Goal: Task Accomplishment & Management: Use online tool/utility

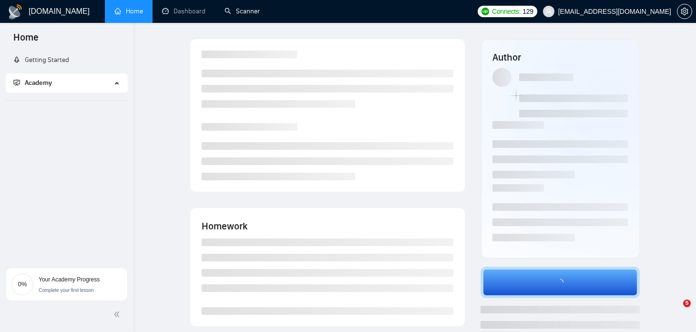
click at [243, 15] on link "Scanner" at bounding box center [242, 11] width 35 height 8
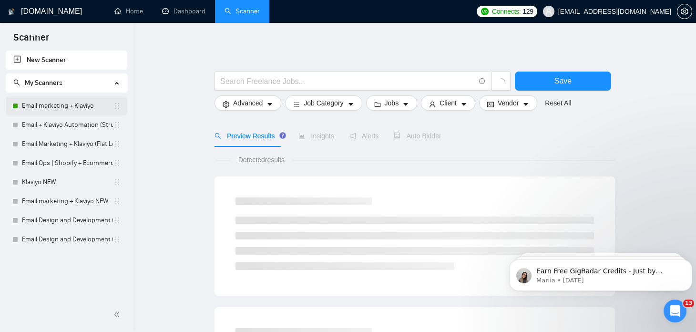
click at [64, 108] on link "Email marketing + Klaviyo" at bounding box center [67, 105] width 91 height 19
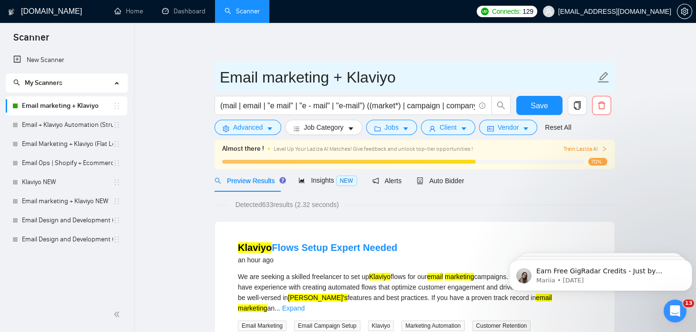
click at [364, 80] on input "Email marketing + Klaviyo" at bounding box center [408, 77] width 376 height 24
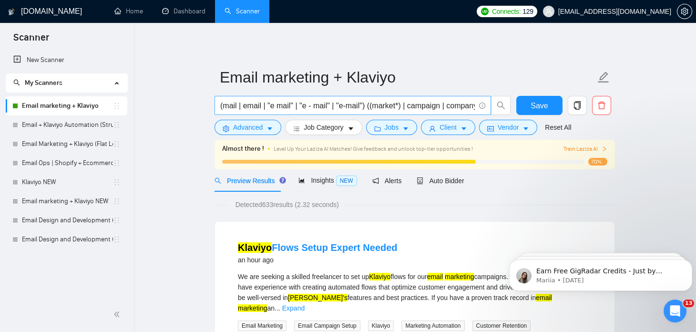
click at [425, 100] on input "(mail | email | "e mail" | "e - mail" | "e-mail") ((market*) | campaign | compa…" at bounding box center [347, 106] width 255 height 12
click at [382, 105] on input "(mail | email | "e mail" | "e - mail" | "e-mail") ((market*) | campaign | compa…" at bounding box center [347, 106] width 255 height 12
click at [376, 105] on input "(mail | email | "e mail" | "e - mail" | "e-mail") ((market*) | campaign | compa…" at bounding box center [347, 106] width 255 height 12
type input "(mail | email | "e mail" | "e - mail" | "e-mail") ((market*) | campaign | compa…"
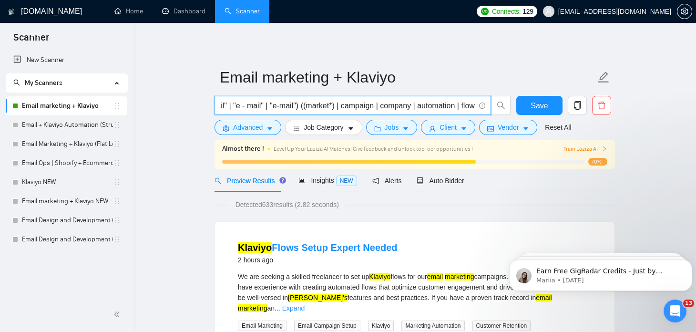
scroll to position [0, 0]
click at [60, 128] on link "Email + Klaviyo Automation (Structured Logic)" at bounding box center [67, 124] width 91 height 19
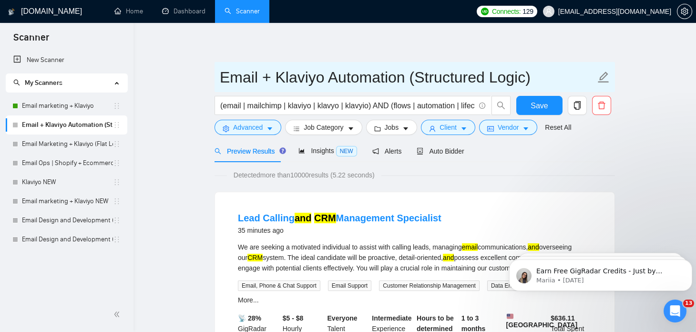
drag, startPoint x: 543, startPoint y: 75, endPoint x: 419, endPoint y: 72, distance: 124.0
click at [419, 72] on input "Email + Klaviyo Automation (Structured Logic)" at bounding box center [408, 77] width 376 height 24
drag, startPoint x: 418, startPoint y: 78, endPoint x: 279, endPoint y: 82, distance: 138.8
click at [279, 82] on input "Email + Klaviyo Automation" at bounding box center [408, 77] width 376 height 24
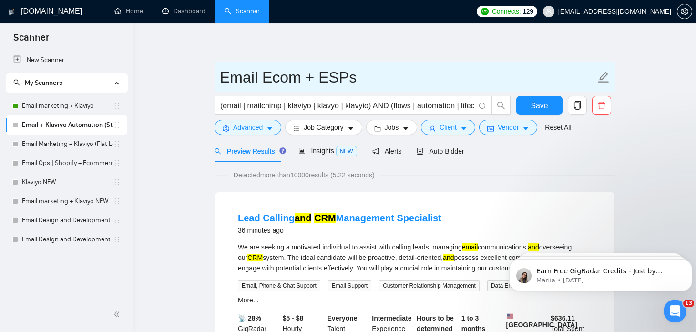
type input "Email Ecom + ESPs"
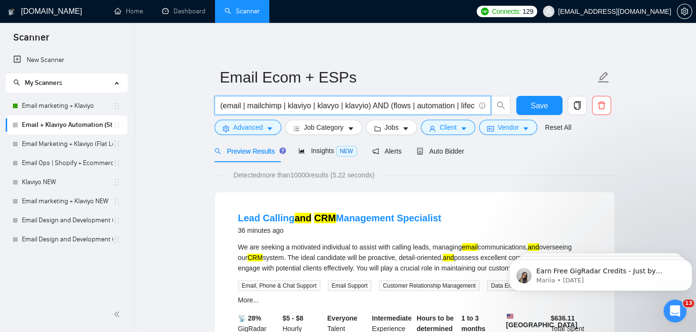
click at [313, 104] on input "(email | mailchimp | klaviyo | klavyo | klavyio) AND (flows | automation | life…" at bounding box center [347, 106] width 255 height 12
paste input "(email* | mail | "e mail" | "e-mail") (market* | campaign | automation | flow |…"
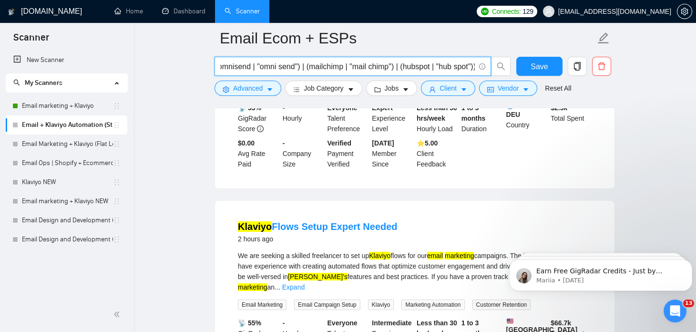
scroll to position [213, 0]
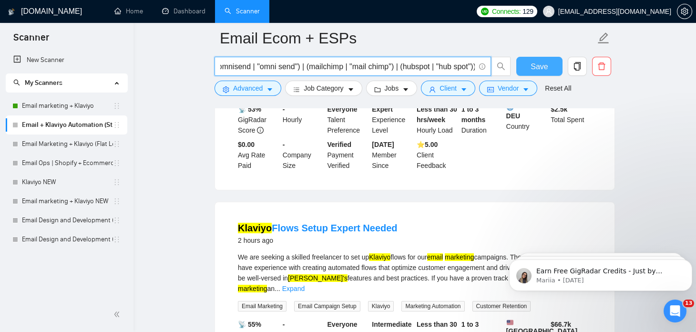
type input "((email* | mail | "e mail" | "e-mail") (market* | campaign | automation | flow …"
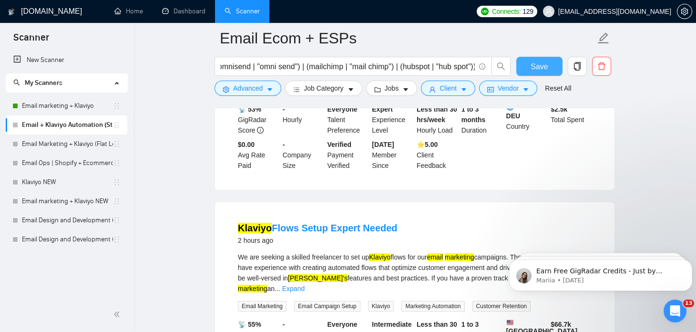
scroll to position [0, 0]
click at [531, 68] on button "Save" at bounding box center [539, 66] width 46 height 19
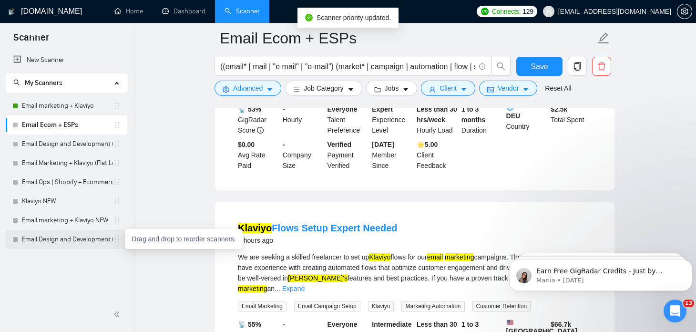
click at [119, 242] on icon "holder" at bounding box center [117, 240] width 8 height 8
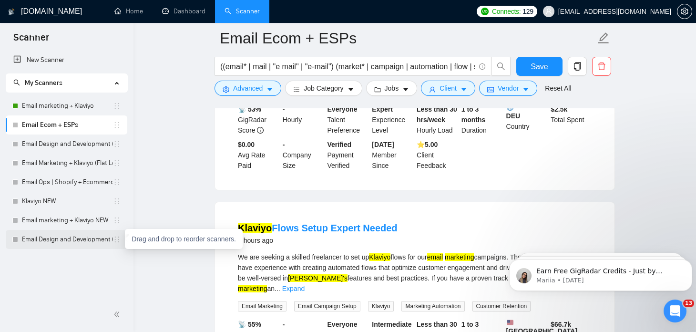
click at [116, 242] on icon "holder" at bounding box center [117, 240] width 8 height 8
drag, startPoint x: 116, startPoint y: 242, endPoint x: 87, endPoint y: 244, distance: 29.6
drag, startPoint x: 87, startPoint y: 244, endPoint x: 55, endPoint y: 239, distance: 31.8
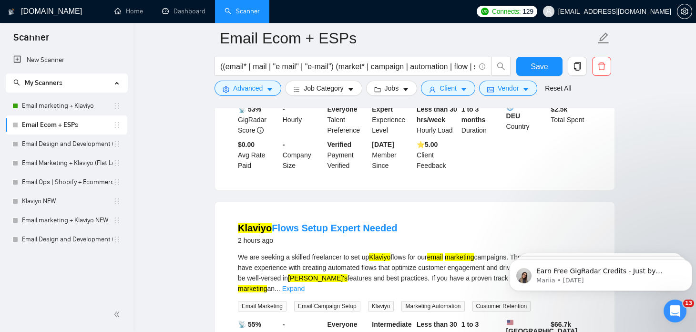
drag, startPoint x: 55, startPoint y: 239, endPoint x: 55, endPoint y: 261, distance: 21.5
click at [55, 261] on div "New Scanner My Scanners Email marketing + Klaviyo Email Ecom + ESPs Email Desig…" at bounding box center [67, 174] width 134 height 247
click at [440, 91] on span "Client" at bounding box center [448, 88] width 17 height 10
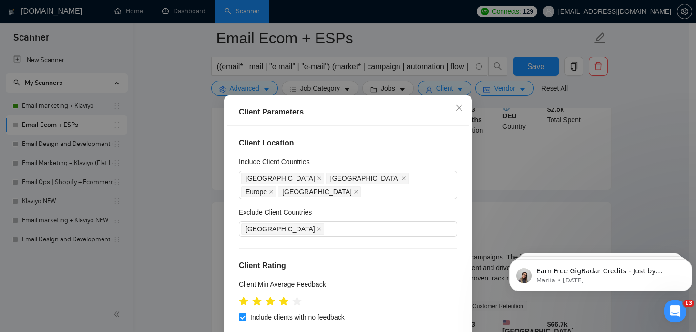
click at [188, 183] on div "Client Parameters Client Location Include Client Countries [GEOGRAPHIC_DATA] [G…" at bounding box center [348, 166] width 696 height 332
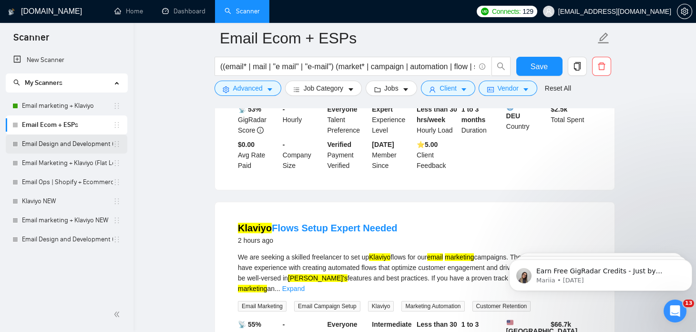
click at [85, 144] on link "Email Design and Development (Flat Logic)" at bounding box center [67, 143] width 91 height 19
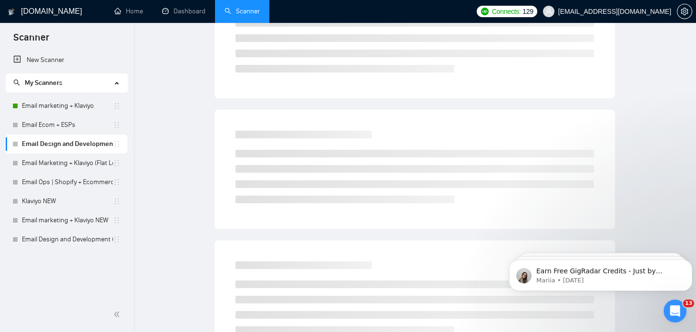
scroll to position [16, 0]
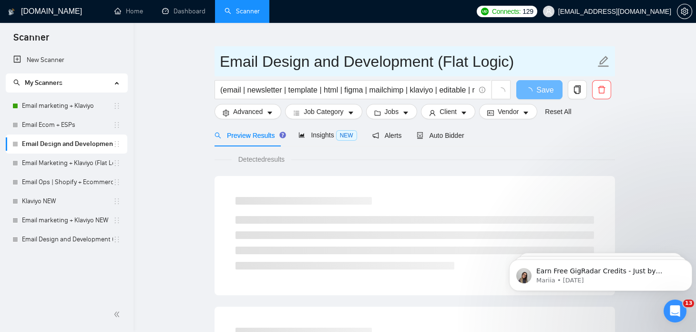
click at [524, 62] on input "Email Design and Development (Flat Logic)" at bounding box center [408, 62] width 376 height 24
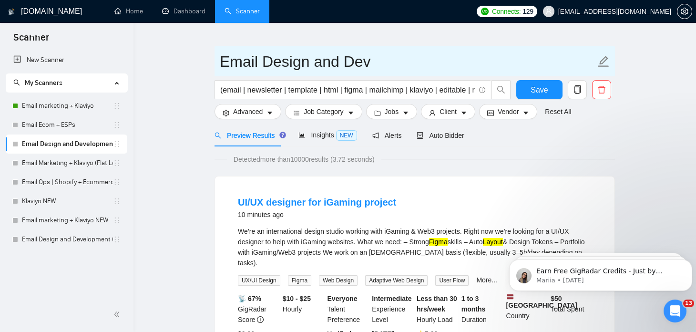
type input "Email Design and Dev"
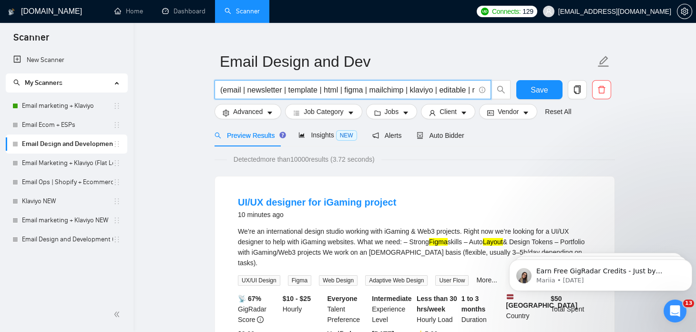
click at [311, 89] on input "(email | newsletter | template | html | figma | mailchimp | klaviyo | editable …" at bounding box center [347, 90] width 255 height 12
paste input "mail | email | "e mail" | "e - mail" | "e-mail") ((desig*) | (template*) | (dev…"
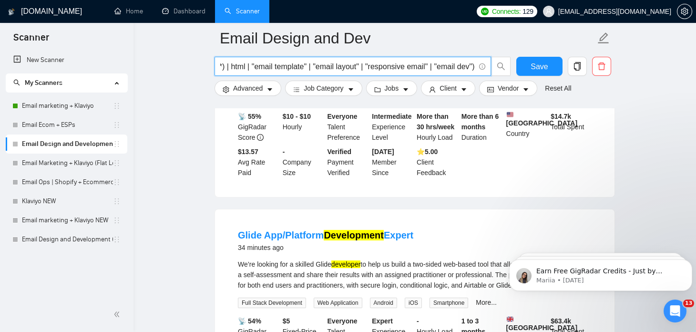
scroll to position [1047, 0]
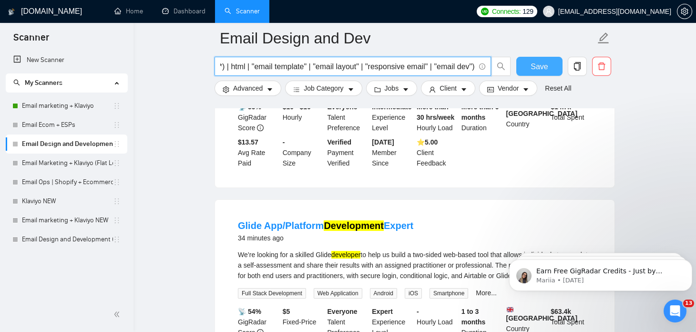
type input "(mail | email | "e mail" | "e - mail" | "e-mail") ((desig*) | (template*) | (de…"
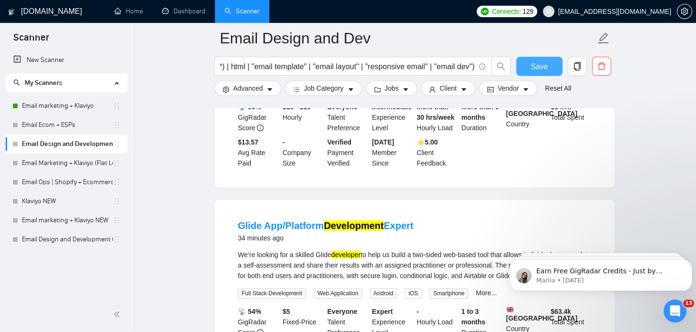
scroll to position [0, 0]
click at [533, 63] on span "Save" at bounding box center [539, 67] width 17 height 12
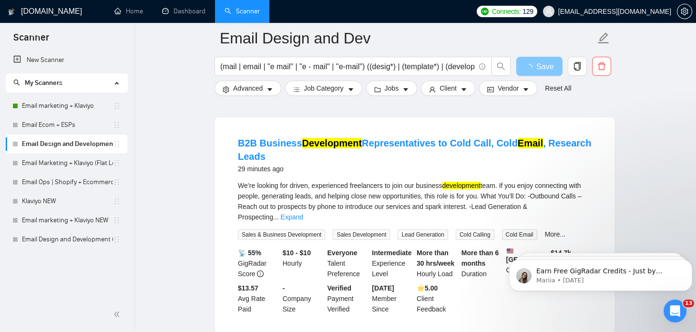
scroll to position [866, 0]
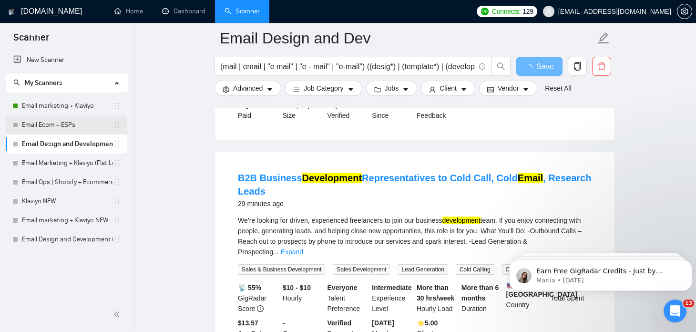
click at [69, 129] on link "Email Ecom + ESPs" at bounding box center [67, 124] width 91 height 19
click at [540, 67] on span "Save" at bounding box center [539, 67] width 17 height 12
click at [72, 124] on link "Email Ecom + ESPs" at bounding box center [67, 124] width 91 height 19
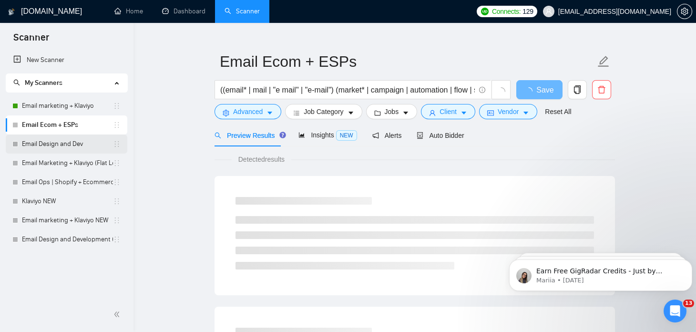
click at [88, 144] on link "Email Design and Dev" at bounding box center [67, 143] width 91 height 19
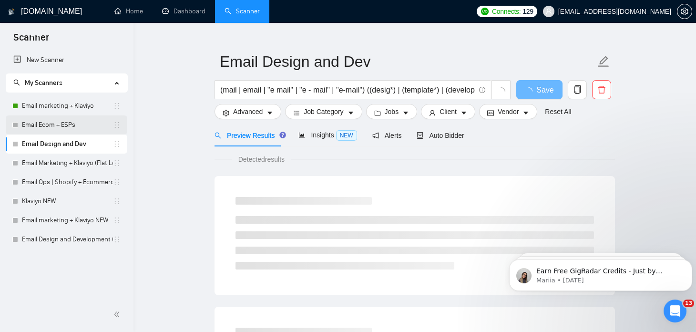
click at [87, 123] on link "Email Ecom + ESPs" at bounding box center [67, 124] width 91 height 19
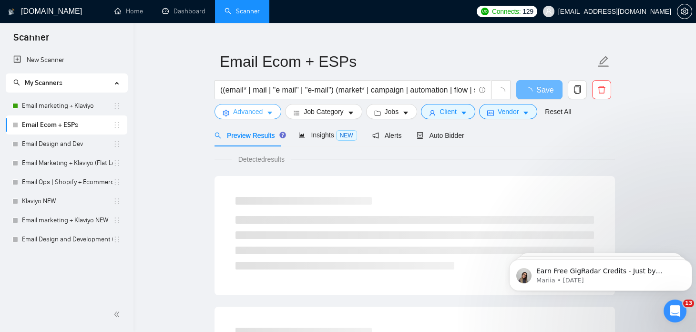
click at [271, 110] on icon "caret-down" at bounding box center [270, 113] width 7 height 7
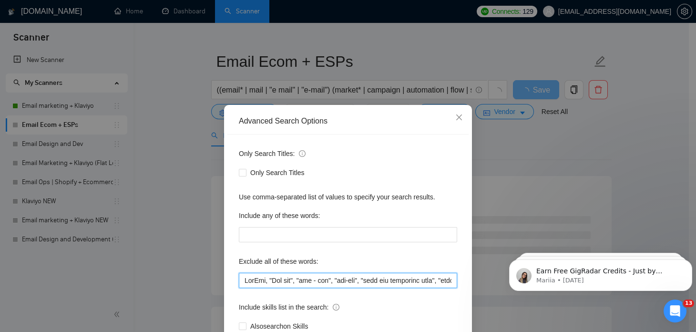
click at [336, 285] on input "text" at bounding box center [348, 280] width 218 height 15
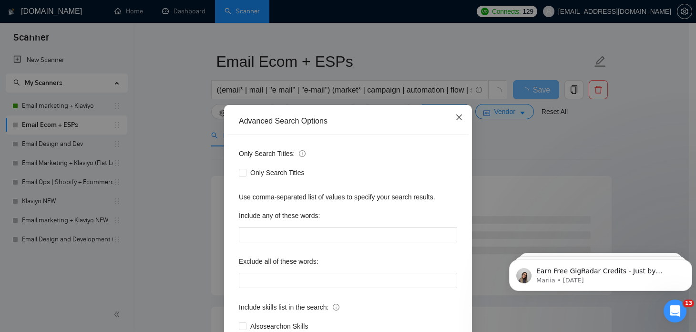
click at [456, 114] on icon "close" at bounding box center [459, 117] width 8 height 8
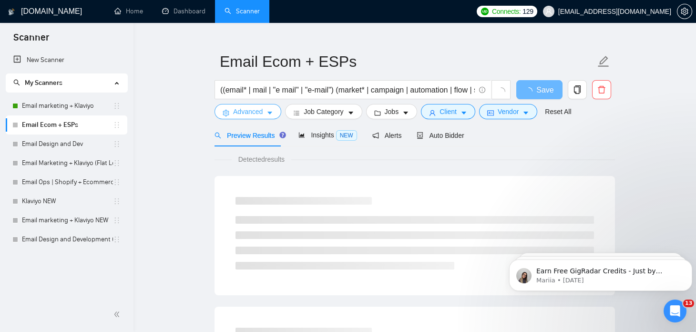
click at [271, 112] on icon "caret-down" at bounding box center [269, 113] width 5 height 3
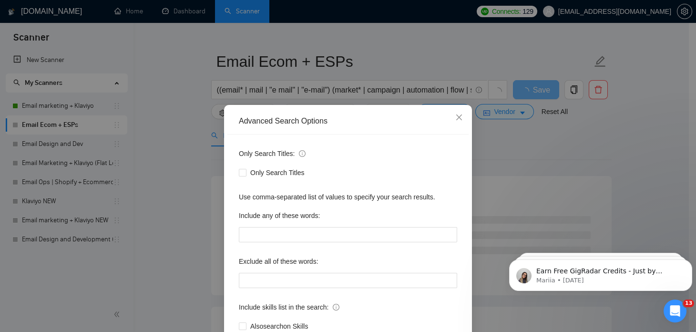
click at [494, 224] on div "Advanced Search Options Only Search Titles: Only Search Titles Use comma-separa…" at bounding box center [348, 166] width 696 height 332
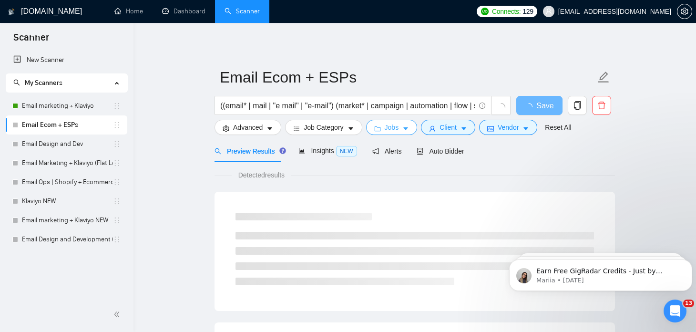
click at [385, 129] on span "Jobs" at bounding box center [392, 127] width 14 height 10
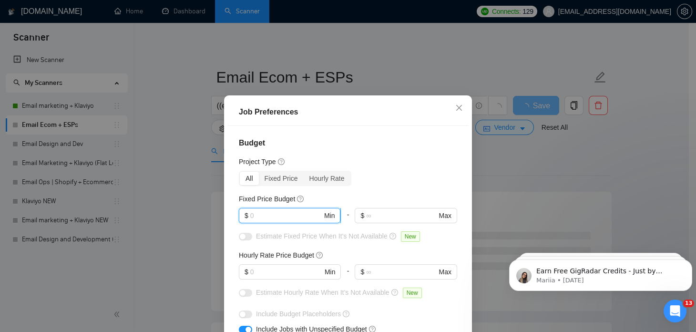
click at [253, 216] on input "text" at bounding box center [286, 215] width 72 height 10
type input "4"
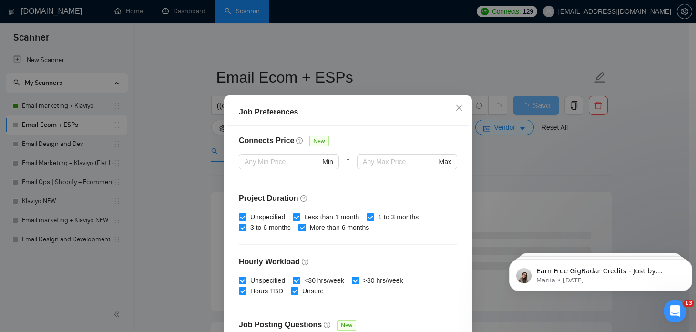
scroll to position [304, 0]
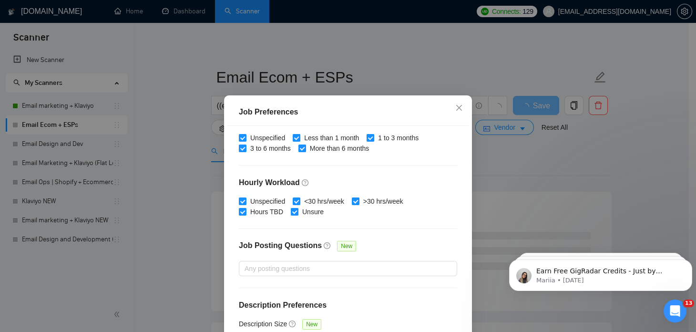
type input "500"
click at [491, 196] on div "Job Preferences Budget Project Type All Fixed Price Hourly Rate Fixed Price Bud…" at bounding box center [348, 166] width 696 height 332
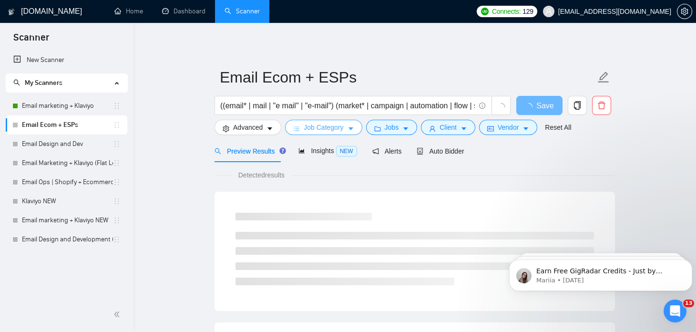
click at [317, 127] on span "Job Category" at bounding box center [324, 127] width 40 height 10
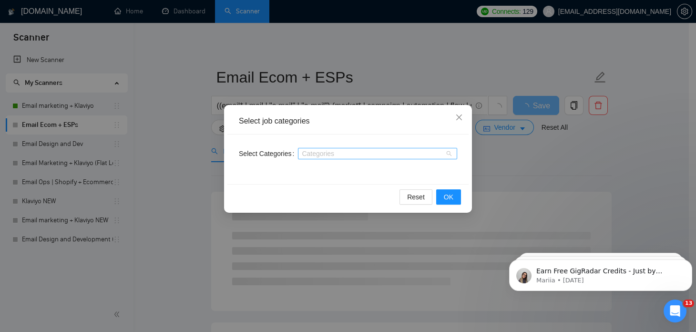
click at [328, 148] on div "Categories" at bounding box center [377, 153] width 159 height 11
click at [196, 149] on div "Select job categories Select Categories Categories Reset OK" at bounding box center [348, 166] width 696 height 332
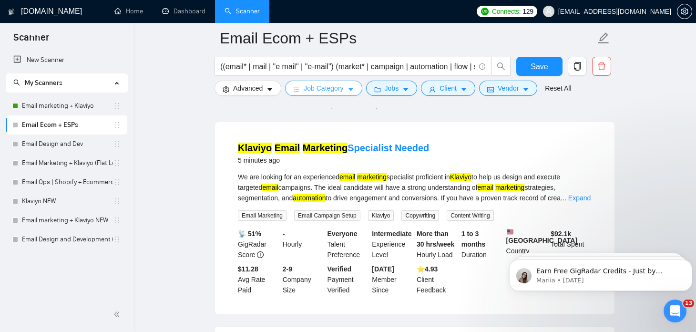
scroll to position [0, 0]
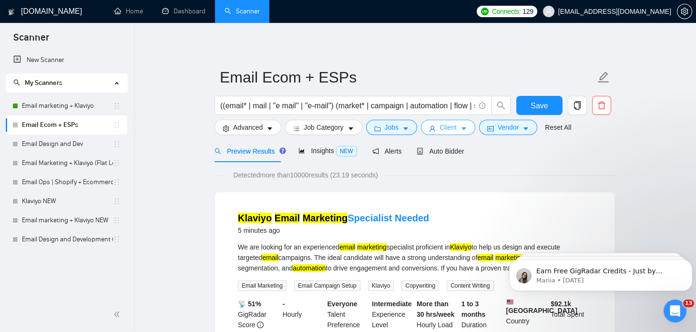
click at [440, 125] on span "Client" at bounding box center [448, 127] width 17 height 10
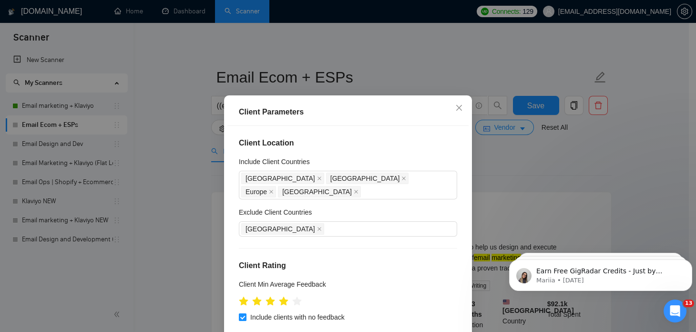
click at [481, 162] on div "Client Parameters Client Location Include Client Countries [GEOGRAPHIC_DATA] [G…" at bounding box center [348, 166] width 696 height 332
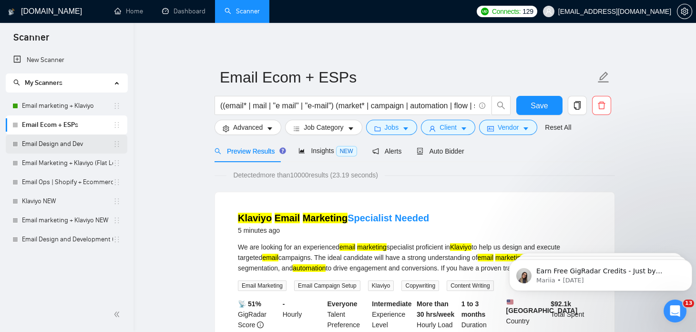
click at [75, 145] on link "Email Design and Dev" at bounding box center [67, 143] width 91 height 19
click at [546, 102] on span "Save" at bounding box center [539, 106] width 17 height 12
click at [456, 125] on button "Client" at bounding box center [448, 127] width 54 height 15
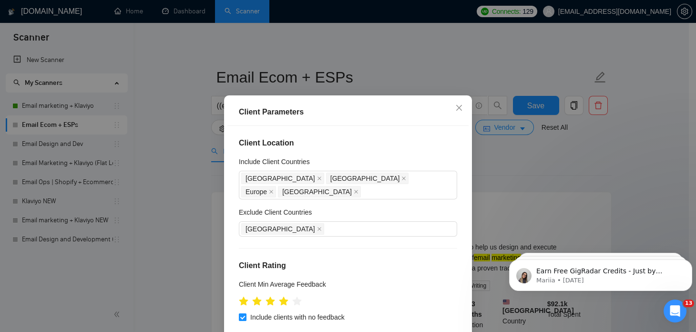
click at [490, 148] on div "Client Parameters Client Location Include Client Countries [GEOGRAPHIC_DATA] [G…" at bounding box center [348, 166] width 696 height 332
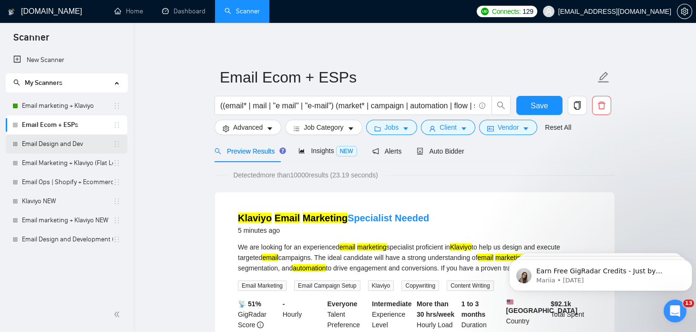
click at [76, 141] on link "Email Design and Dev" at bounding box center [67, 143] width 91 height 19
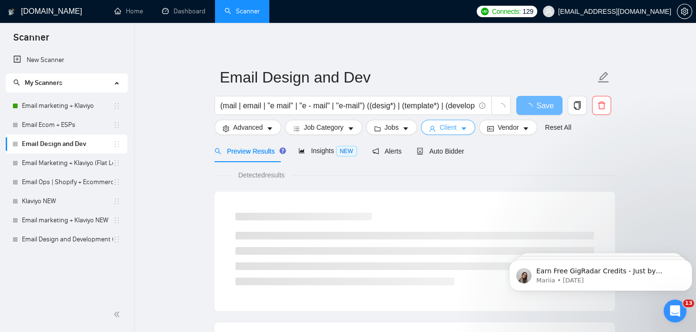
click at [440, 126] on span "Client" at bounding box center [448, 127] width 17 height 10
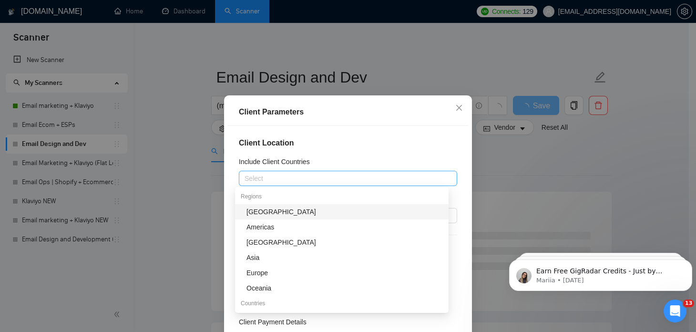
click at [260, 173] on div at bounding box center [343, 178] width 204 height 11
type input "un"
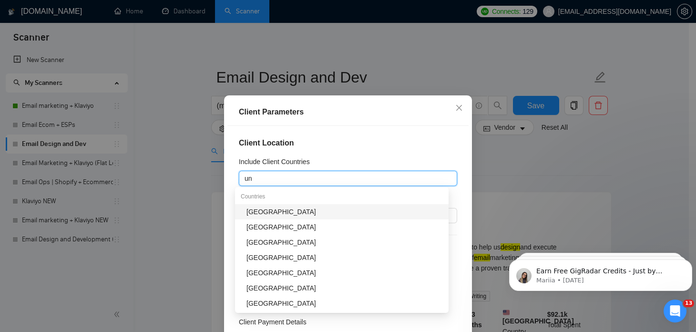
click at [281, 213] on div "[GEOGRAPHIC_DATA]" at bounding box center [345, 211] width 196 height 10
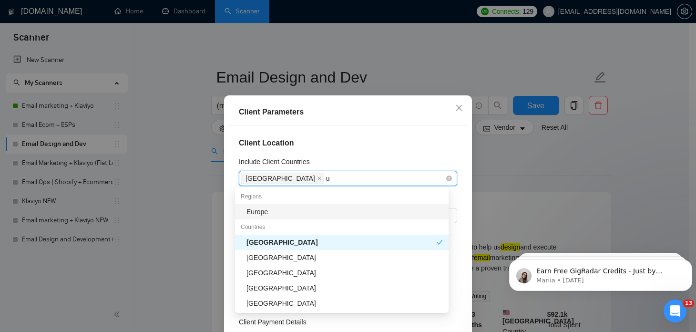
type input "un"
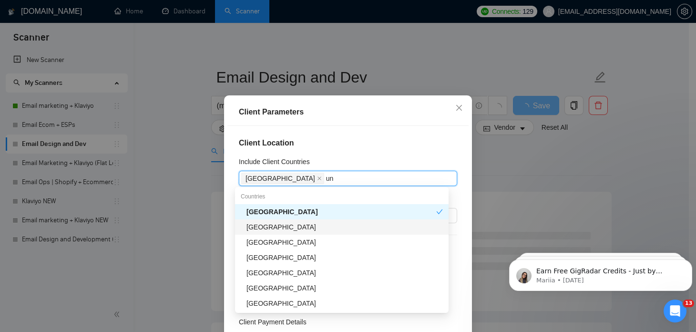
click at [296, 231] on div "[GEOGRAPHIC_DATA]" at bounding box center [345, 227] width 196 height 10
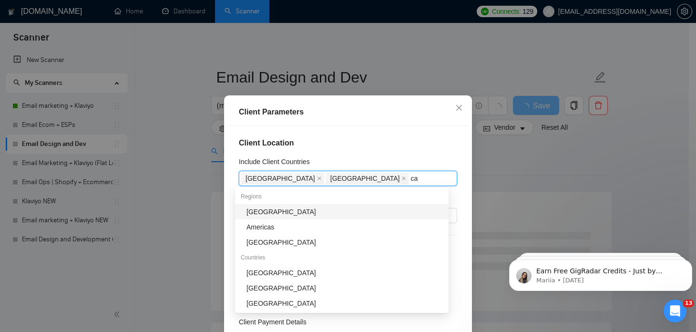
type input "can"
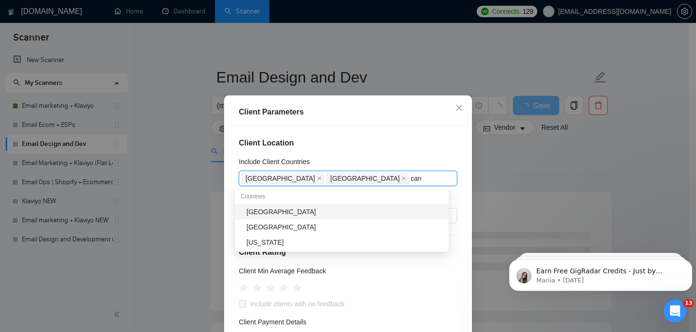
click at [308, 210] on div "[GEOGRAPHIC_DATA]" at bounding box center [345, 211] width 196 height 10
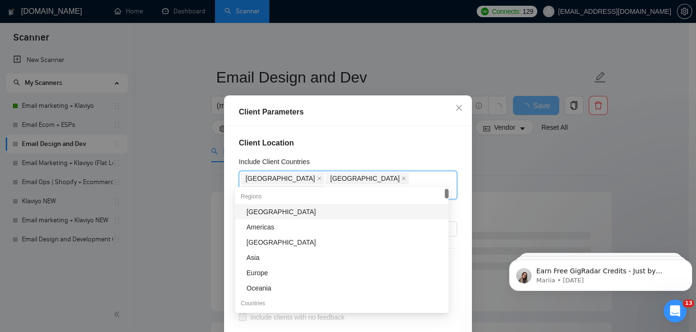
type input "eur"
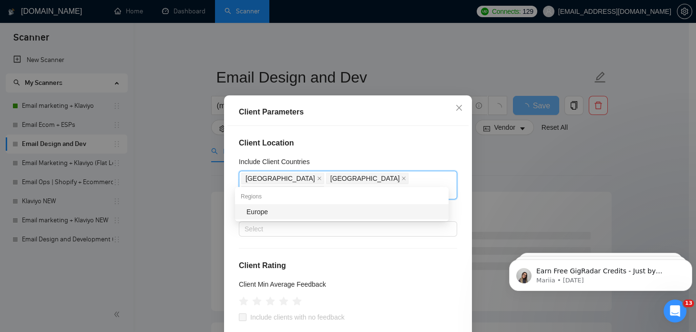
click at [319, 211] on div "Europe" at bounding box center [345, 211] width 196 height 10
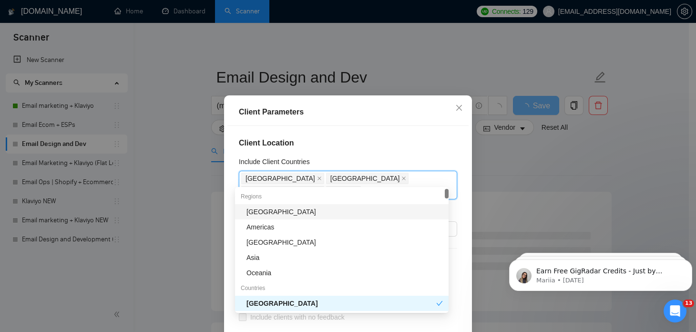
type input "aus"
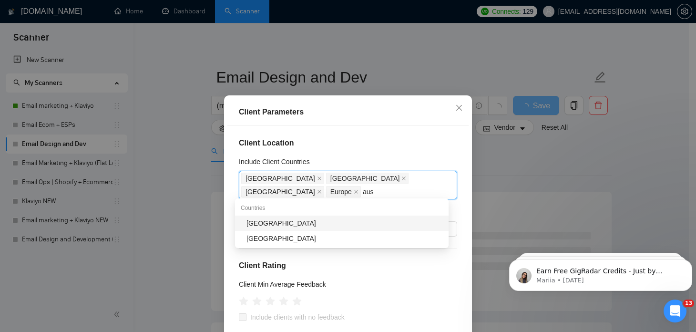
click at [298, 222] on div "[GEOGRAPHIC_DATA]" at bounding box center [345, 223] width 196 height 10
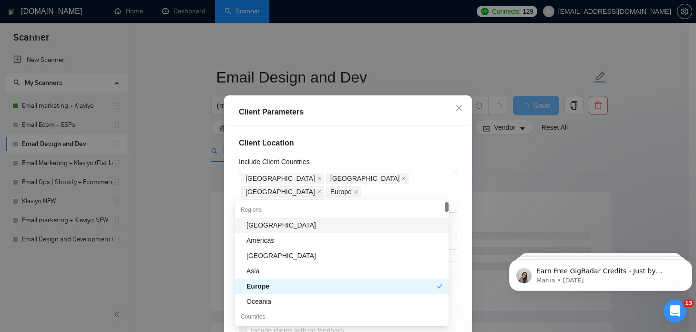
click at [227, 220] on div "Client Location Include Client Countries [GEOGRAPHIC_DATA] [GEOGRAPHIC_DATA] [G…" at bounding box center [347, 242] width 241 height 232
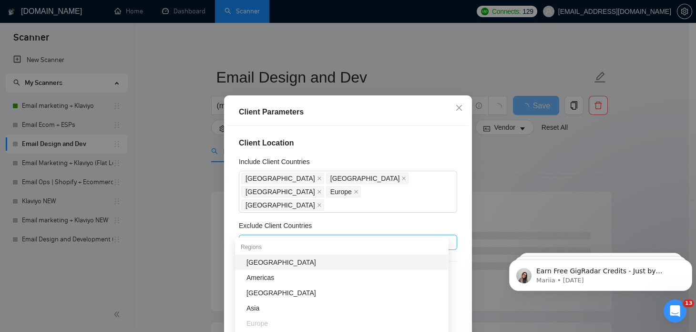
click at [263, 236] on div at bounding box center [343, 241] width 204 height 11
type input "af"
click at [295, 267] on div "[GEOGRAPHIC_DATA]" at bounding box center [342, 262] width 214 height 15
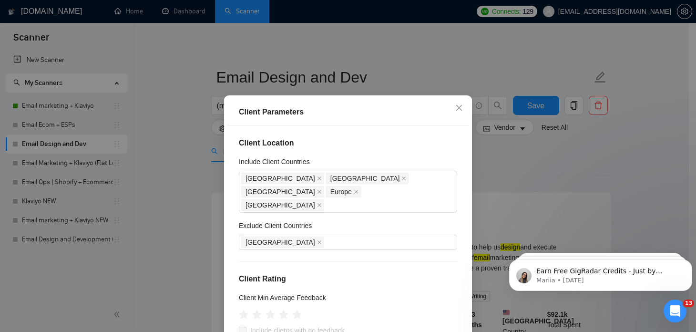
click at [229, 235] on div "Client Location Include Client Countries [GEOGRAPHIC_DATA] [GEOGRAPHIC_DATA] [G…" at bounding box center [347, 242] width 241 height 232
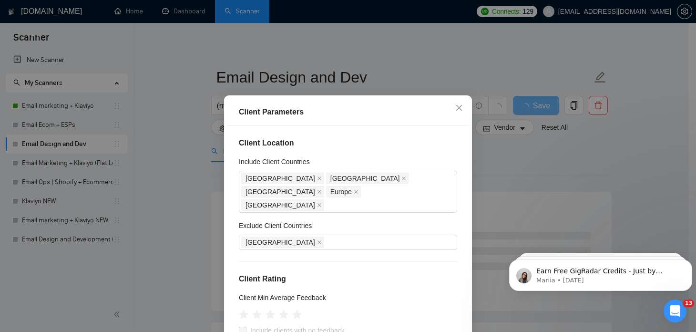
click at [197, 205] on div "Client Parameters Client Location Include Client Countries [GEOGRAPHIC_DATA] [G…" at bounding box center [348, 166] width 696 height 332
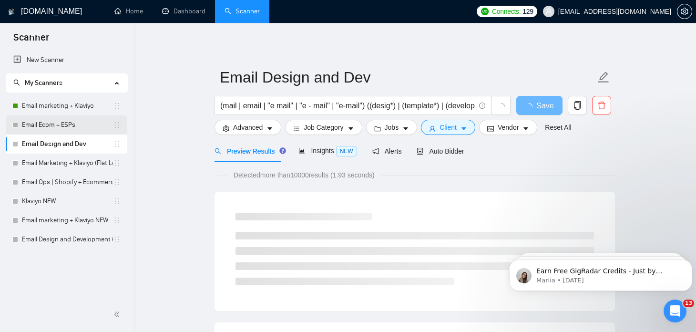
click at [73, 122] on link "Email Ecom + ESPs" at bounding box center [67, 124] width 91 height 19
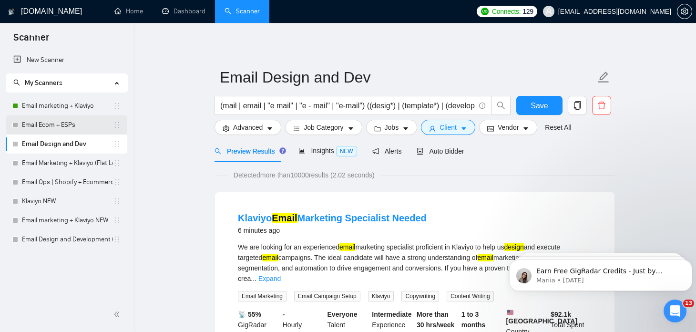
click at [72, 124] on link "Email Ecom + ESPs" at bounding box center [67, 124] width 91 height 19
click at [553, 103] on button "Save" at bounding box center [539, 105] width 46 height 19
click at [432, 130] on button "Client" at bounding box center [448, 127] width 54 height 15
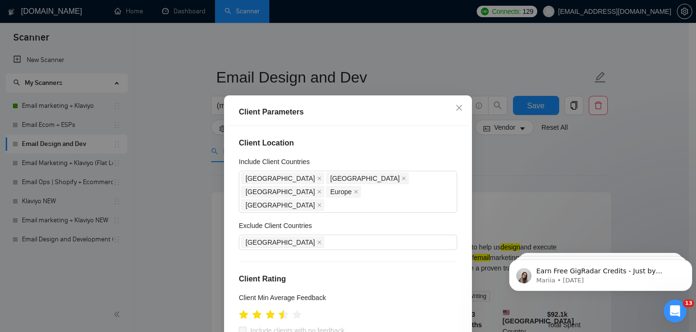
click at [279, 309] on icon "star" at bounding box center [284, 314] width 10 height 10
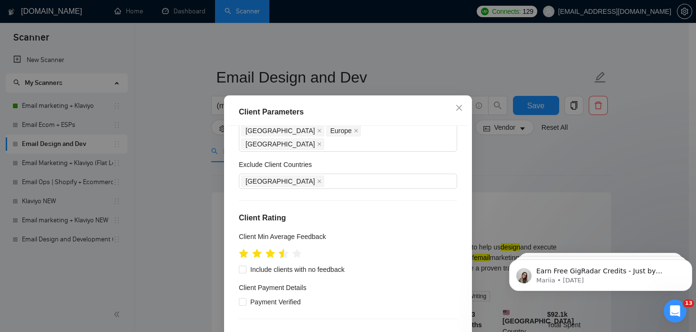
scroll to position [64, 0]
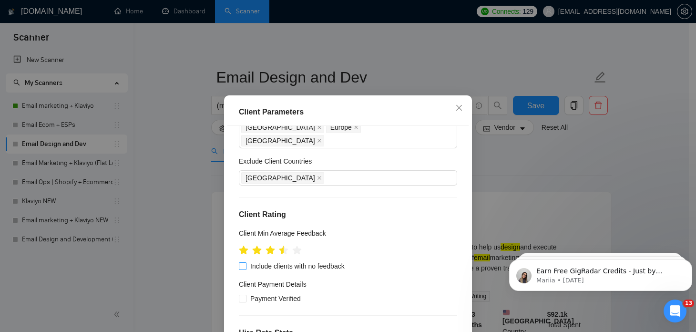
click at [239, 262] on input "Include clients with no feedback" at bounding box center [242, 265] width 7 height 7
checkbox input "true"
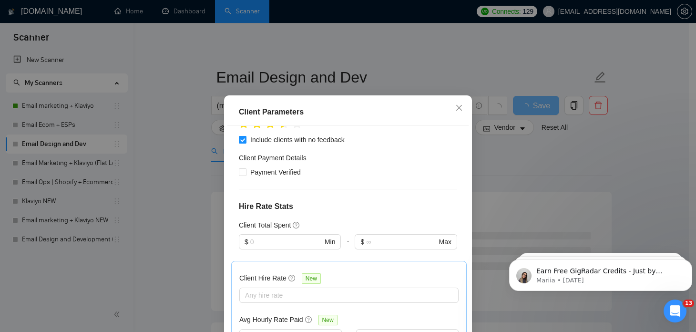
scroll to position [191, 0]
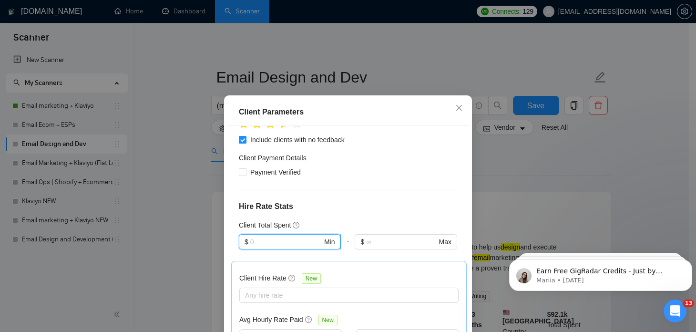
click at [261, 236] on input "text" at bounding box center [286, 241] width 72 height 10
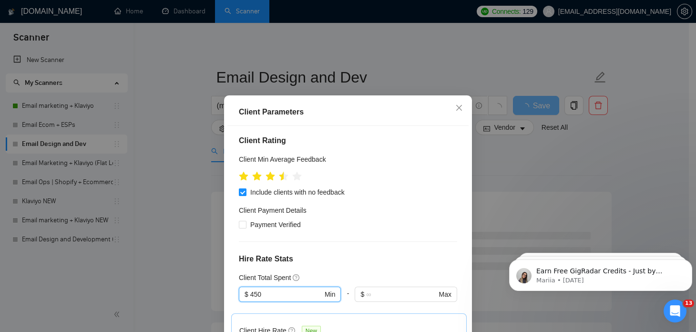
scroll to position [137, 0]
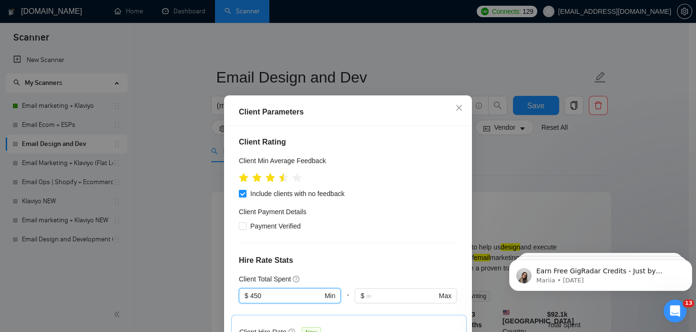
type input "450"
click at [486, 179] on div "Client Parameters Client Location Include Client Countries [GEOGRAPHIC_DATA] [G…" at bounding box center [348, 166] width 696 height 332
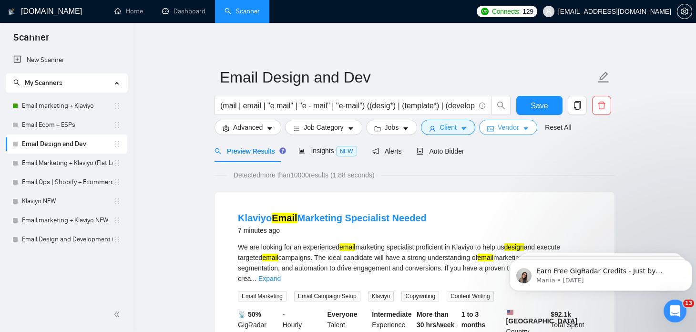
click at [491, 127] on button "Vendor" at bounding box center [508, 127] width 58 height 15
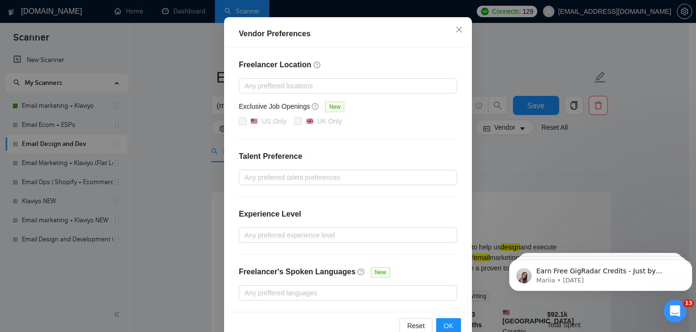
scroll to position [107, 0]
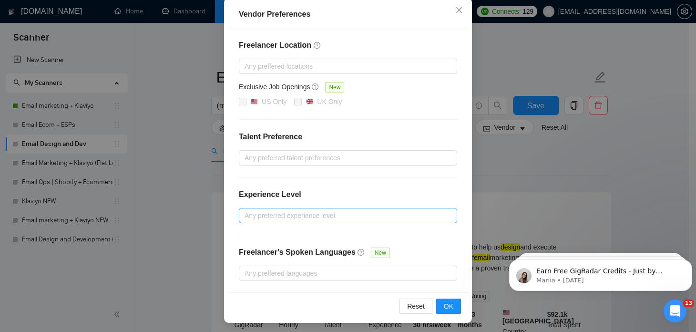
click at [284, 219] on div at bounding box center [343, 215] width 204 height 11
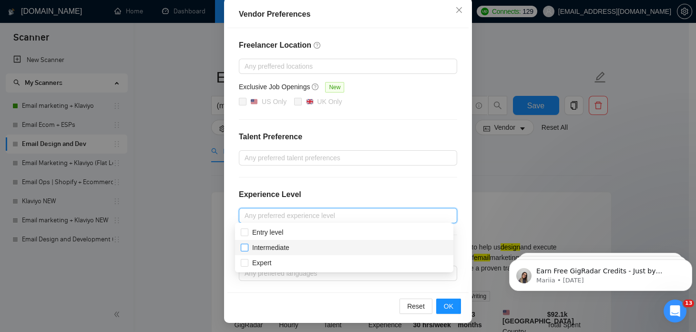
click at [246, 245] on input "Intermediate" at bounding box center [244, 247] width 7 height 7
checkbox input "true"
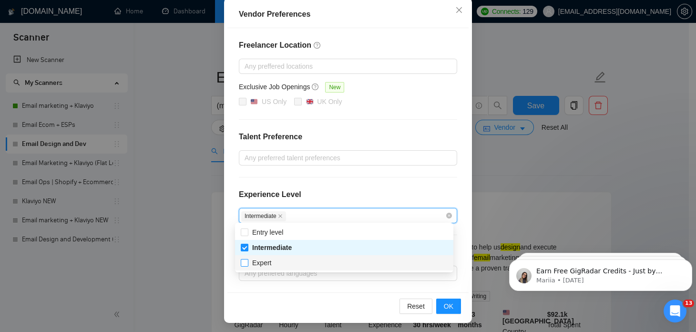
click at [246, 264] on input "Expert" at bounding box center [244, 262] width 7 height 7
checkbox input "true"
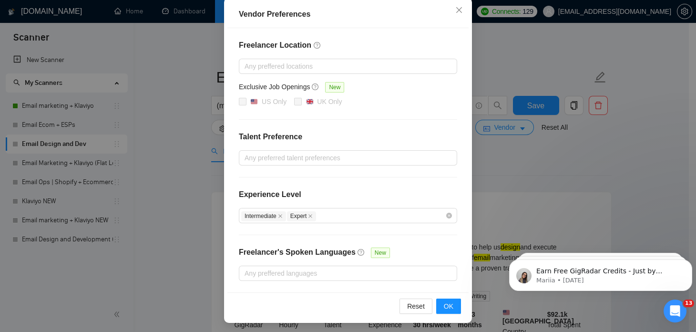
click at [320, 285] on div "Freelancer Location Any preffered locations Exclusive Job Openings New US Only …" at bounding box center [347, 160] width 241 height 264
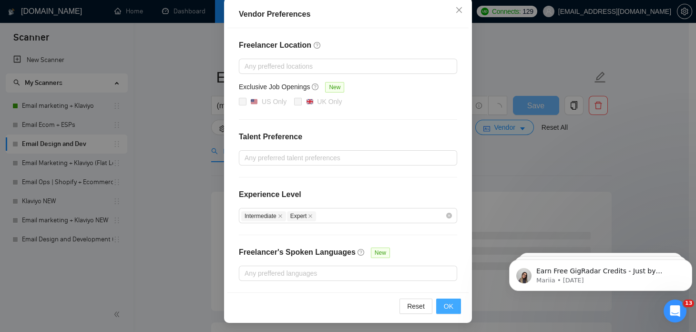
click at [446, 301] on span "OK" at bounding box center [449, 306] width 10 height 10
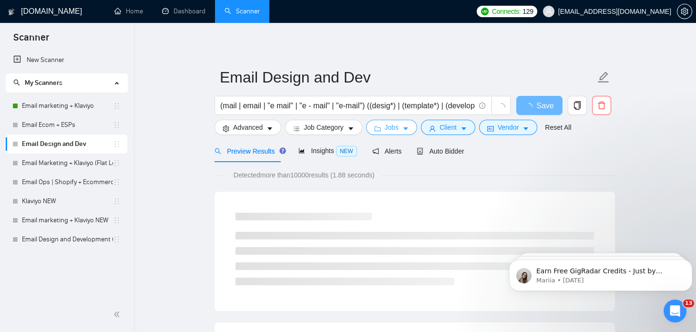
click at [374, 126] on icon "folder" at bounding box center [377, 128] width 7 height 7
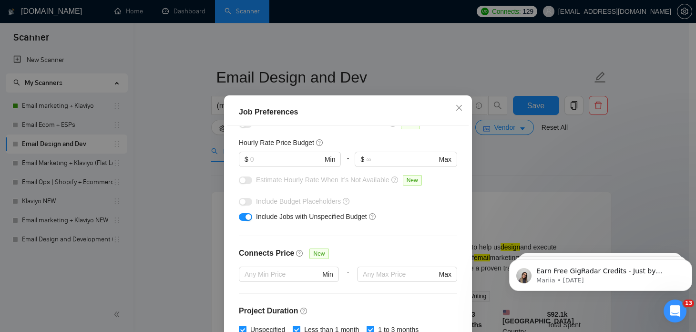
scroll to position [0, 0]
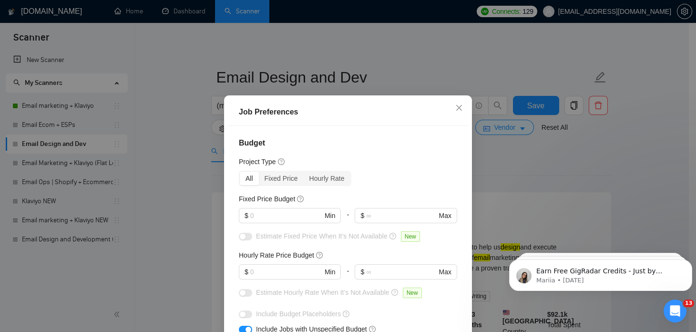
click at [494, 168] on div "Job Preferences Budget Project Type All Fixed Price Hourly Rate Fixed Price Bud…" at bounding box center [348, 166] width 696 height 332
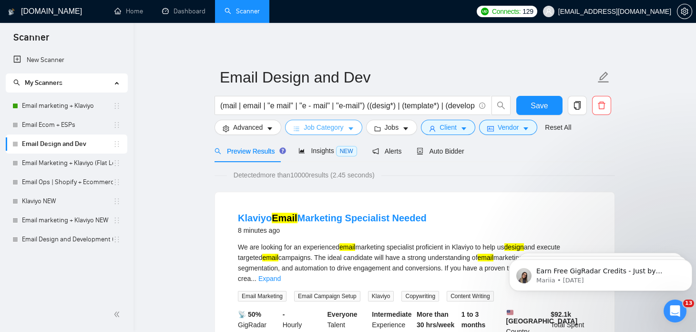
click at [307, 127] on span "Job Category" at bounding box center [324, 127] width 40 height 10
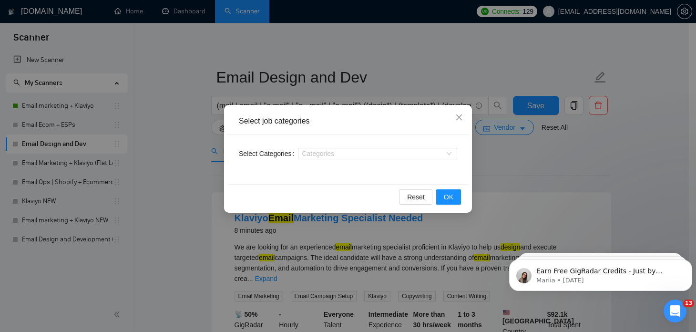
click at [431, 69] on div "Select job categories Select Categories Categories Reset OK" at bounding box center [348, 166] width 696 height 332
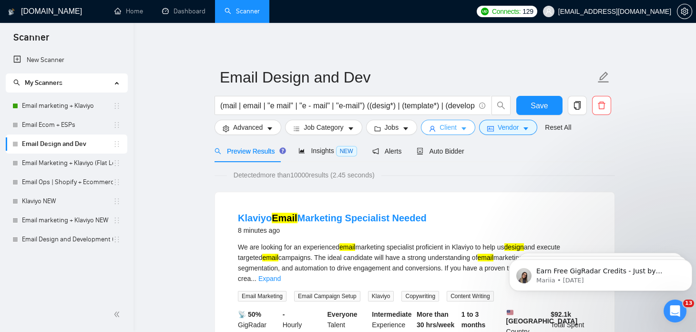
click at [452, 126] on span "Client" at bounding box center [448, 127] width 17 height 10
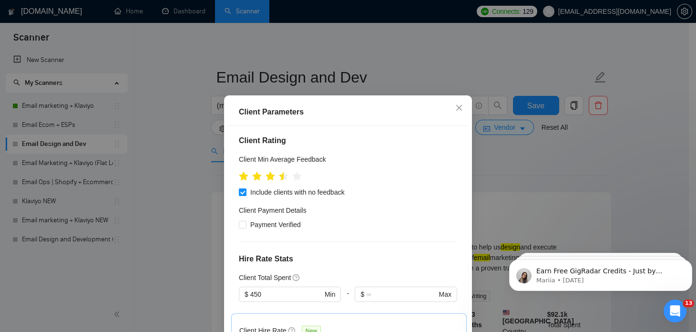
scroll to position [138, 0]
click at [282, 172] on icon "star" at bounding box center [284, 177] width 10 height 10
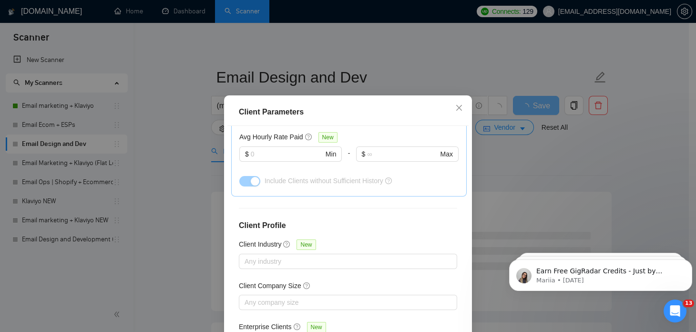
scroll to position [0, 0]
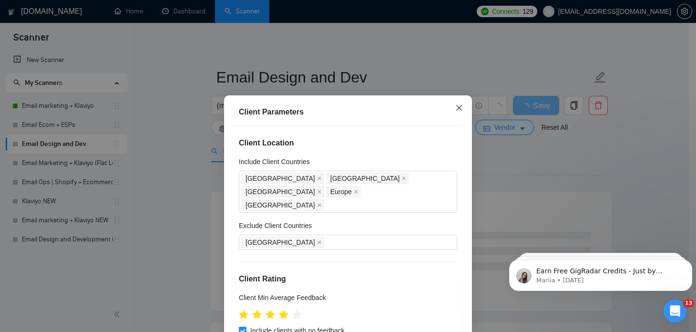
click at [456, 108] on icon "close" at bounding box center [459, 108] width 6 height 6
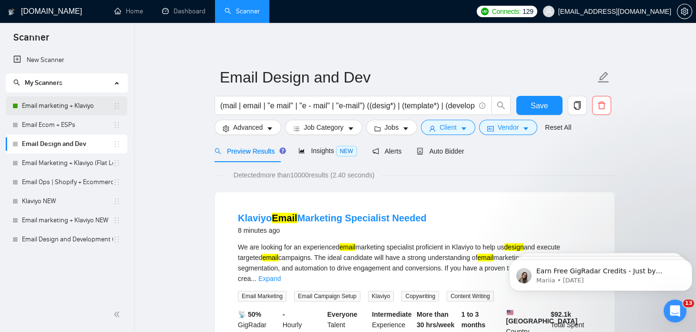
click at [71, 108] on link "Email marketing + Klaviyo" at bounding box center [67, 105] width 91 height 19
click at [552, 105] on button "Save" at bounding box center [539, 105] width 46 height 19
click at [446, 124] on span "Client" at bounding box center [448, 127] width 17 height 10
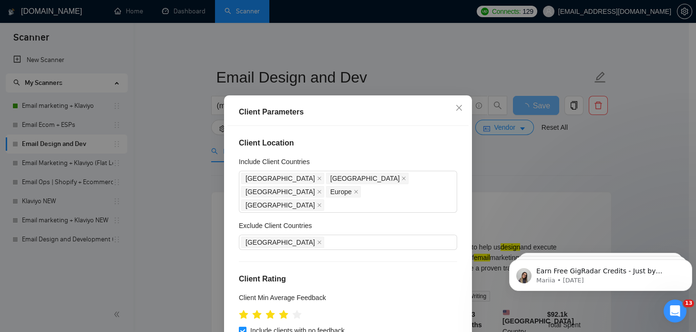
click at [516, 158] on div "Client Parameters Client Location Include Client Countries [GEOGRAPHIC_DATA] [G…" at bounding box center [348, 166] width 696 height 332
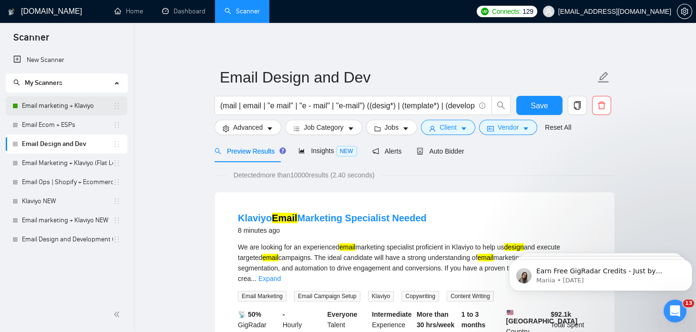
click at [62, 108] on link "Email marketing + Klaviyo" at bounding box center [67, 105] width 91 height 19
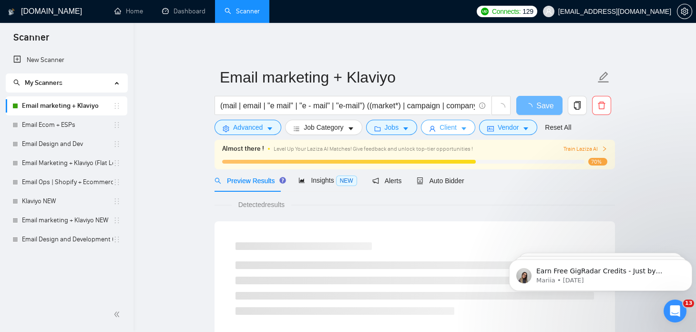
click at [440, 126] on span "Client" at bounding box center [448, 127] width 17 height 10
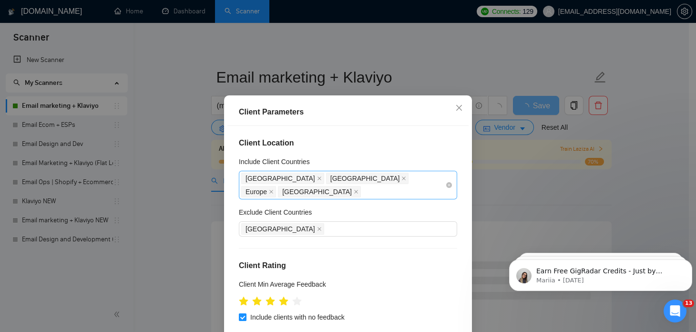
click at [413, 179] on div "[GEOGRAPHIC_DATA] [GEOGRAPHIC_DATA] [GEOGRAPHIC_DATA] [GEOGRAPHIC_DATA]" at bounding box center [343, 185] width 204 height 27
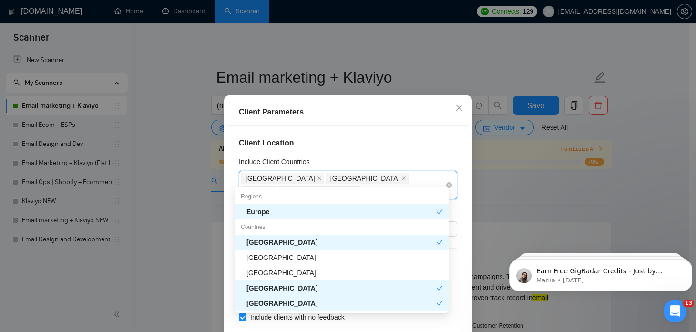
type input "un"
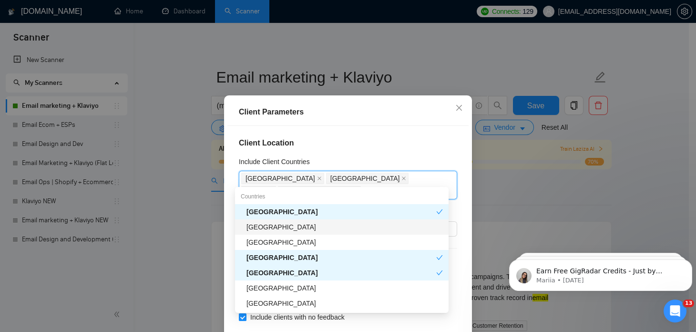
click at [360, 230] on div "[GEOGRAPHIC_DATA]" at bounding box center [345, 227] width 196 height 10
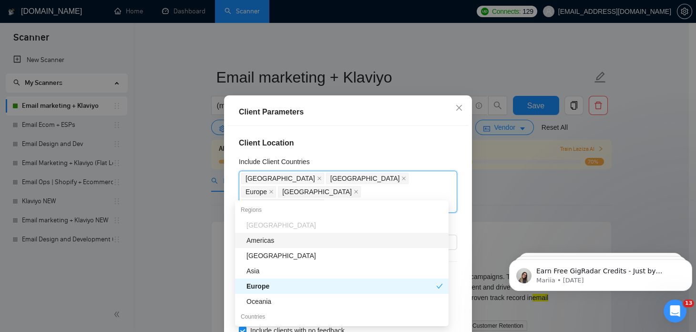
scroll to position [68, 0]
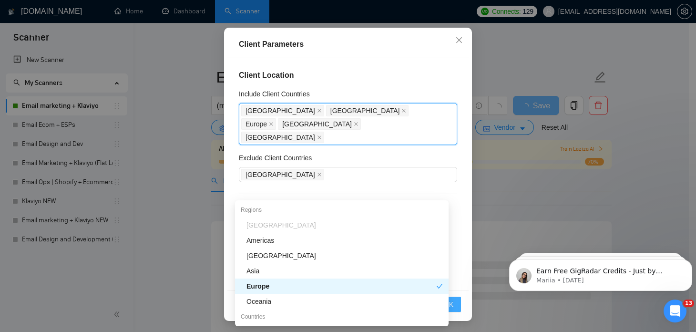
click at [451, 301] on button "OK" at bounding box center [448, 304] width 25 height 15
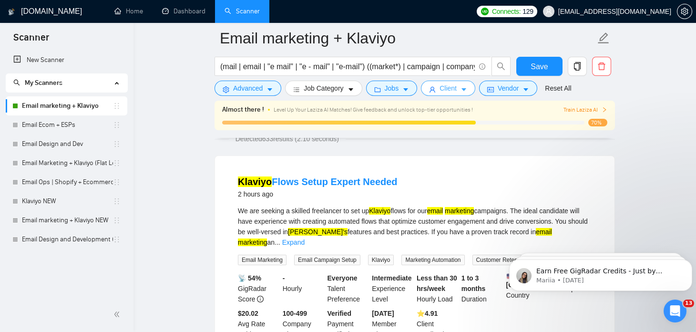
scroll to position [74, 0]
click at [688, 260] on icon "Dismiss notification" at bounding box center [689, 261] width 5 height 5
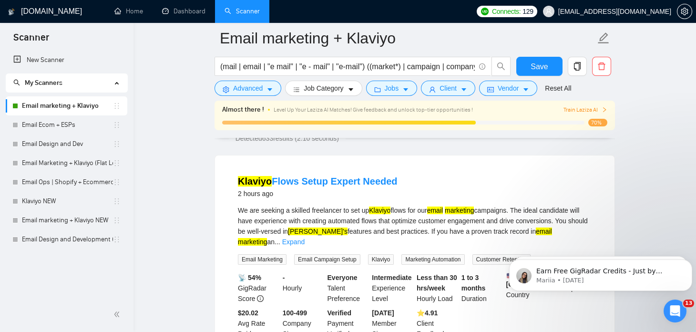
click at [688, 260] on icon "Dismiss notification" at bounding box center [690, 262] width 4 height 4
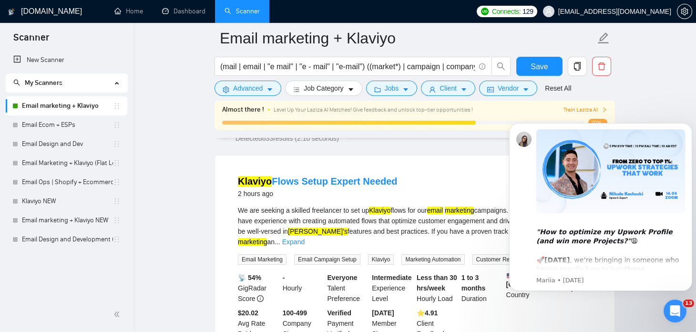
click at [688, 260] on div ""How to optimize my Upwork Profile (and win more Projects?" 😩 🚀 [DATE] , we’re …" at bounding box center [600, 207] width 183 height 168
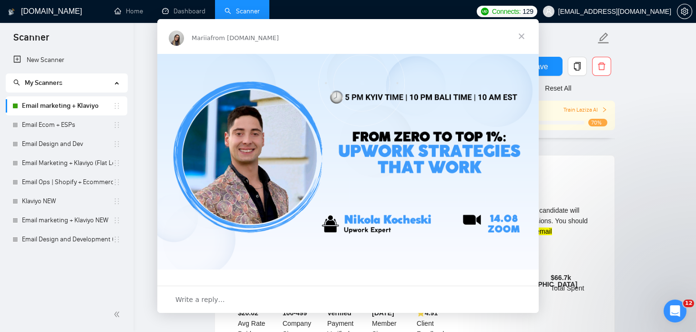
scroll to position [0, 0]
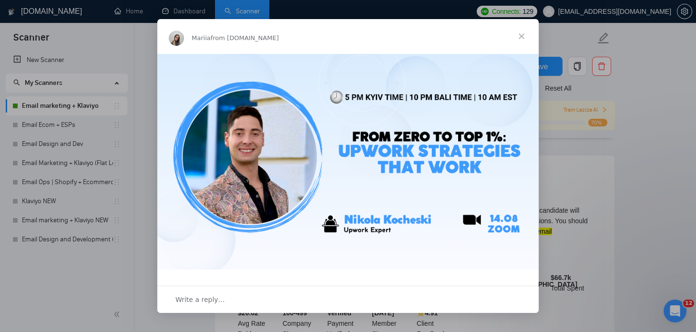
click at [522, 37] on span "Close" at bounding box center [521, 36] width 34 height 34
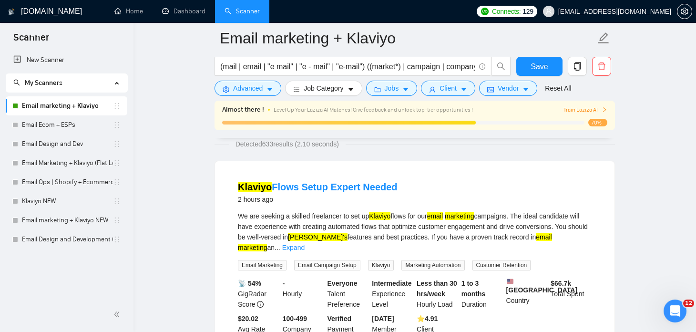
scroll to position [72, 0]
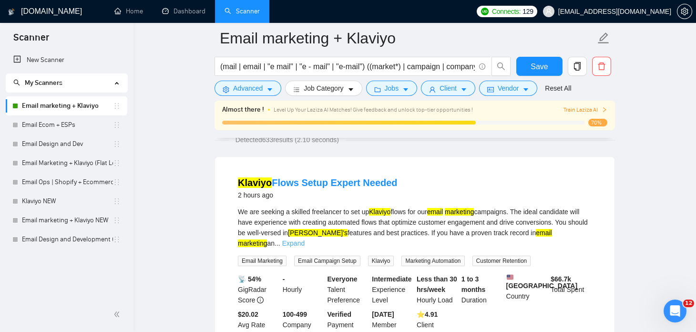
click at [305, 239] on link "Expand" at bounding box center [293, 243] width 22 height 8
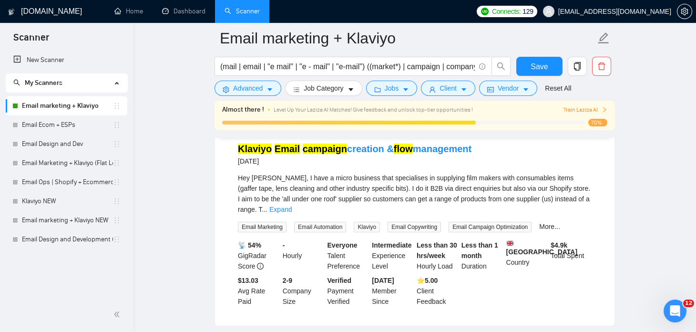
scroll to position [325, 0]
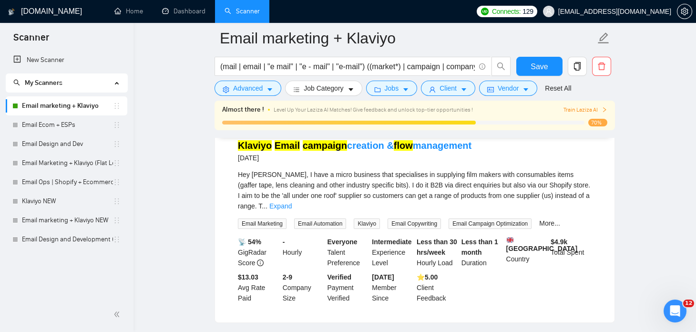
click at [426, 258] on div "Less than 30 hrs/week Hourly Load" at bounding box center [437, 251] width 45 height 31
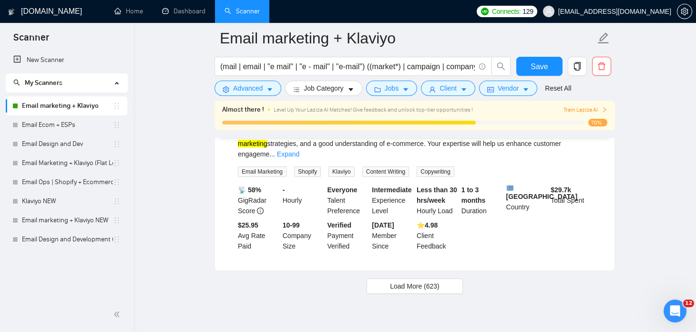
scroll to position [2105, 0]
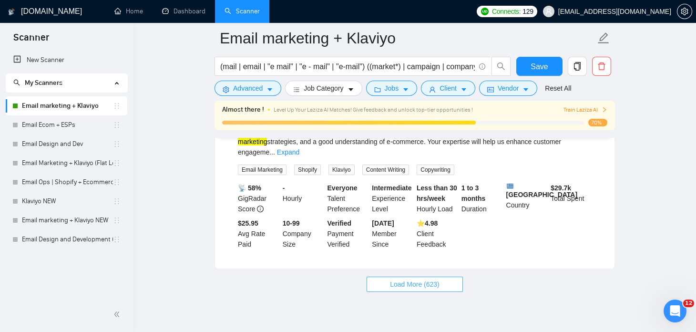
click at [407, 277] on button "Load More (623)" at bounding box center [415, 284] width 96 height 15
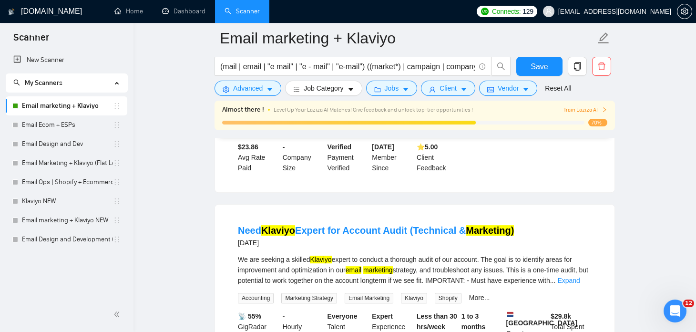
scroll to position [3451, 0]
click at [572, 276] on link "Expand" at bounding box center [568, 280] width 22 height 8
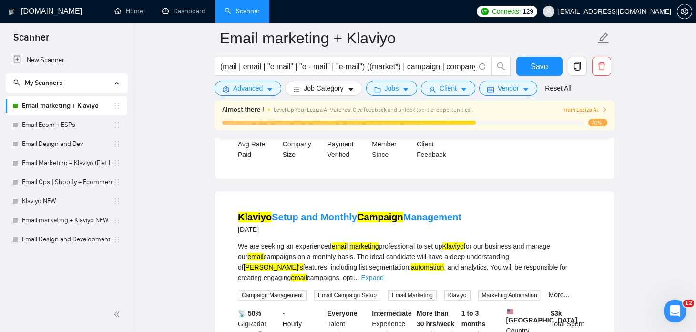
scroll to position [3689, 0]
click at [384, 273] on link "Expand" at bounding box center [372, 277] width 22 height 8
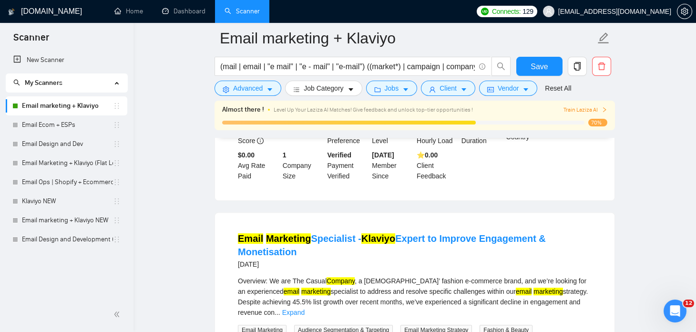
scroll to position [3894, 0]
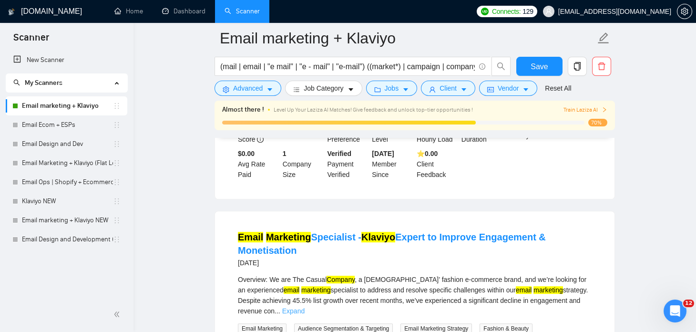
click at [305, 307] on link "Expand" at bounding box center [293, 311] width 22 height 8
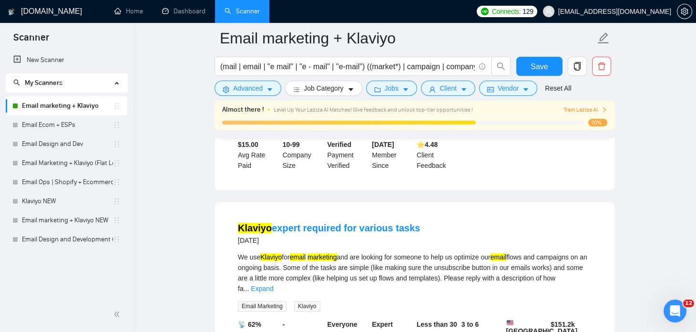
scroll to position [4555, 0]
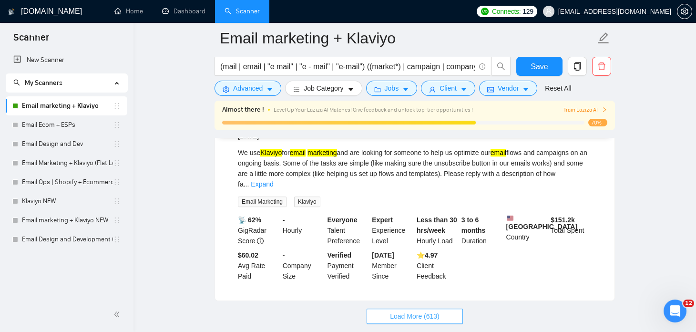
click at [422, 311] on span "Load More (613)" at bounding box center [415, 316] width 50 height 10
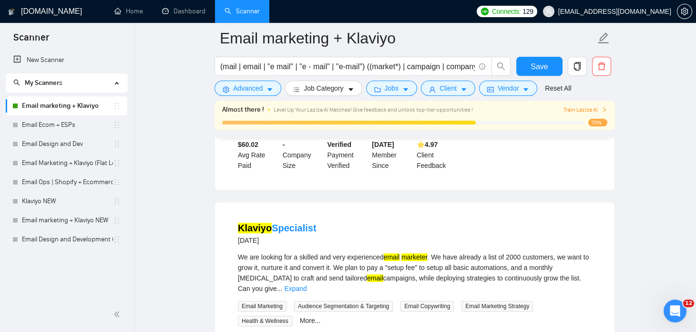
scroll to position [4661, 0]
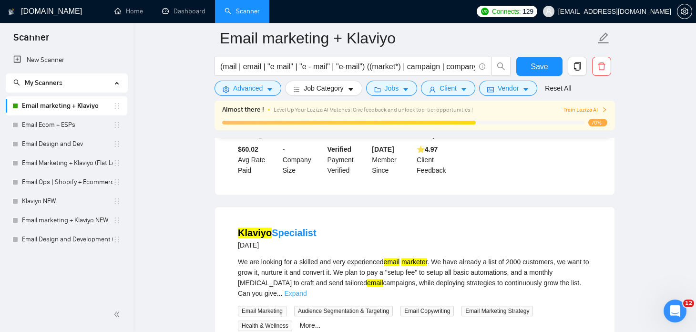
click at [307, 289] on link "Expand" at bounding box center [295, 293] width 22 height 8
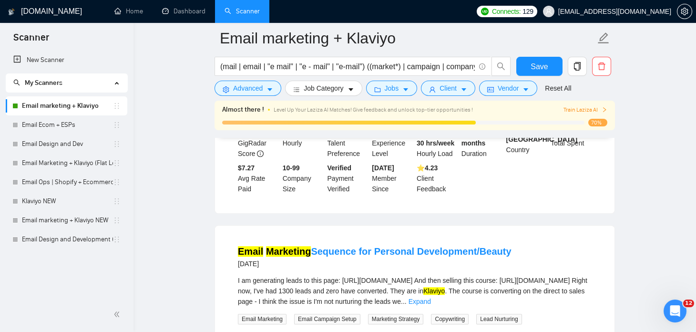
scroll to position [5066, 0]
click at [431, 298] on link "Expand" at bounding box center [420, 302] width 22 height 8
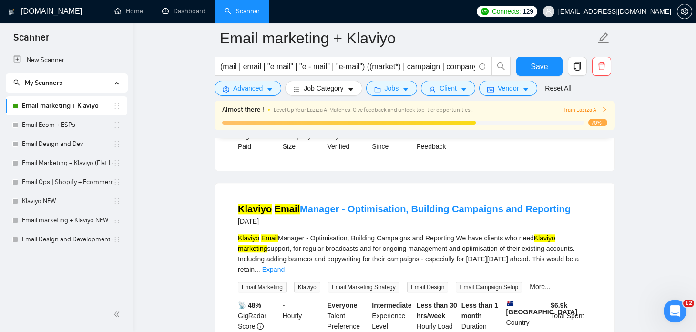
scroll to position [5561, 0]
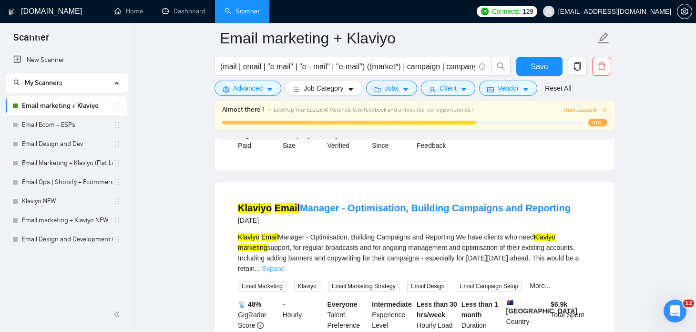
click at [285, 265] on link "Expand" at bounding box center [273, 269] width 22 height 8
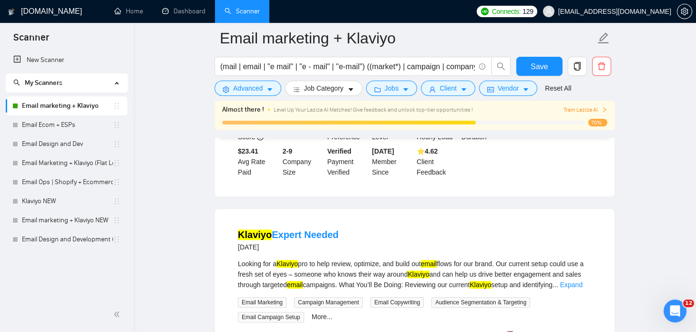
scroll to position [5781, 0]
click at [573, 280] on link "Expand" at bounding box center [571, 284] width 22 height 8
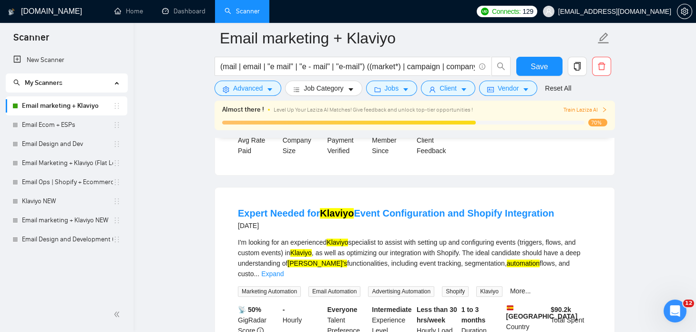
scroll to position [6094, 0]
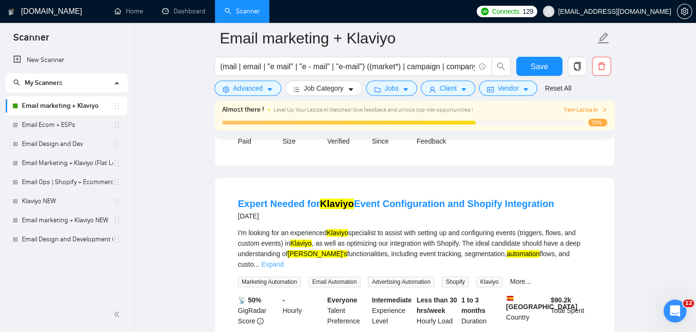
click at [284, 260] on link "Expand" at bounding box center [272, 264] width 22 height 8
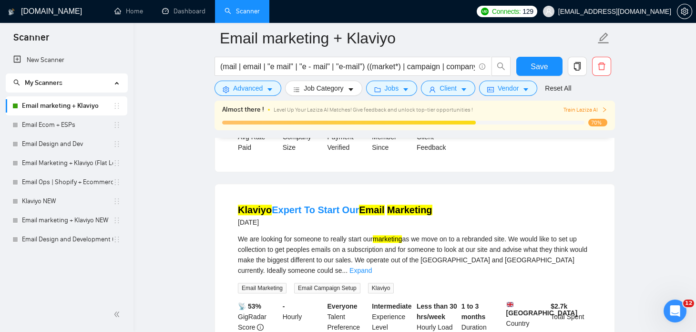
scroll to position [6450, 0]
click at [372, 266] on link "Expand" at bounding box center [360, 270] width 22 height 8
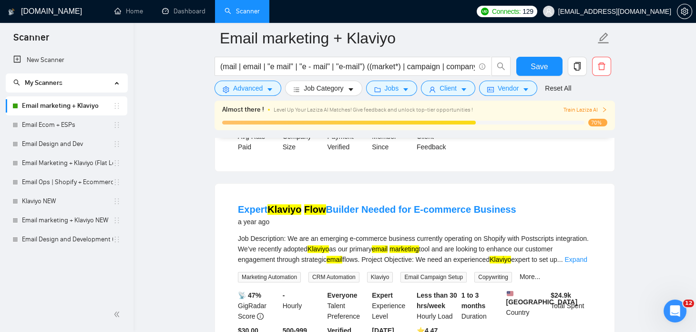
scroll to position [6675, 0]
click at [580, 256] on link "Expand" at bounding box center [576, 260] width 22 height 8
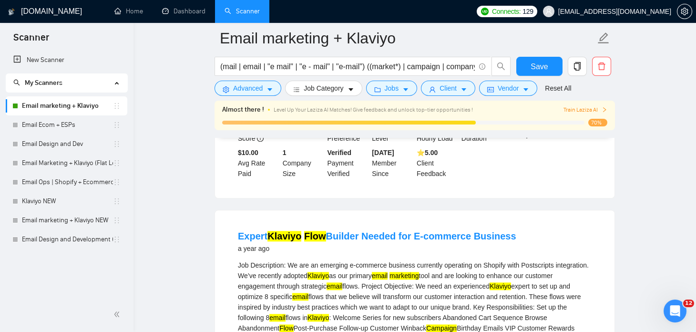
scroll to position [6670, 0]
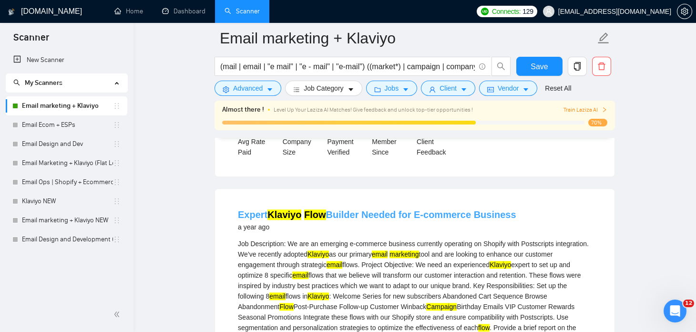
drag, startPoint x: 510, startPoint y: 148, endPoint x: 238, endPoint y: 150, distance: 271.8
click at [238, 208] on div "Expert Klaviyo Flow Builder Needed for E-commerce Business a year ago" at bounding box center [415, 220] width 354 height 25
copy link "Expert Klaviyo Flow Builder Needed for E-commerce Business"
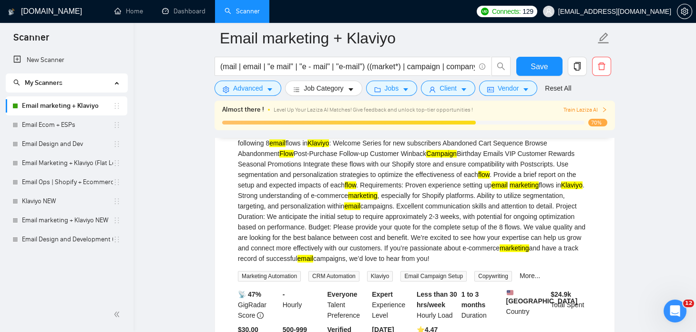
scroll to position [6824, 0]
click at [249, 88] on span "Advanced" at bounding box center [248, 88] width 30 height 10
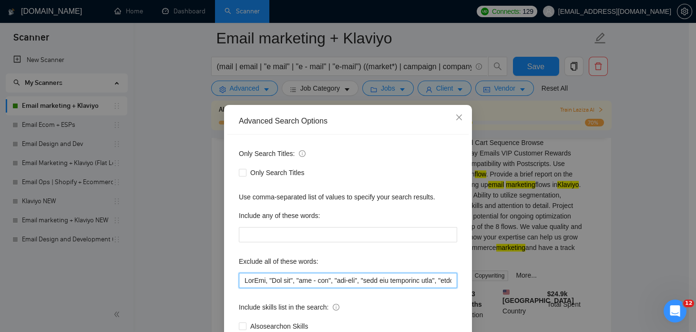
click at [417, 277] on input "text" at bounding box center [348, 280] width 218 height 15
click at [448, 278] on input "text" at bounding box center [348, 280] width 218 height 15
paste input ""Postscript", "SMS marketing", "SMS automation", "text campaign""
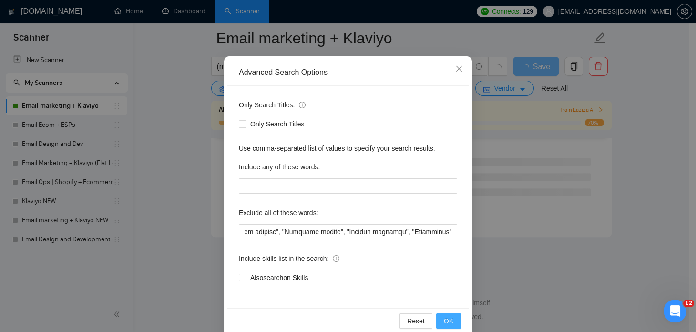
scroll to position [0, 0]
click at [439, 317] on button "OK" at bounding box center [448, 320] width 25 height 15
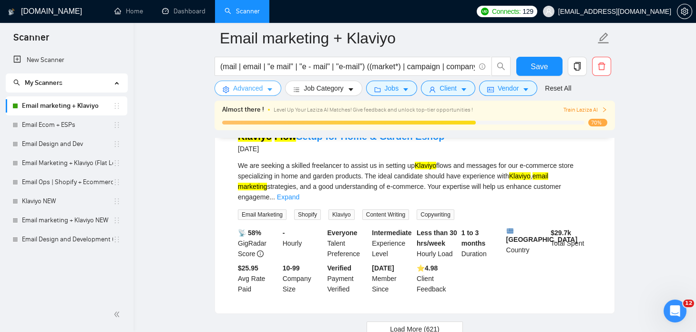
scroll to position [2094, 0]
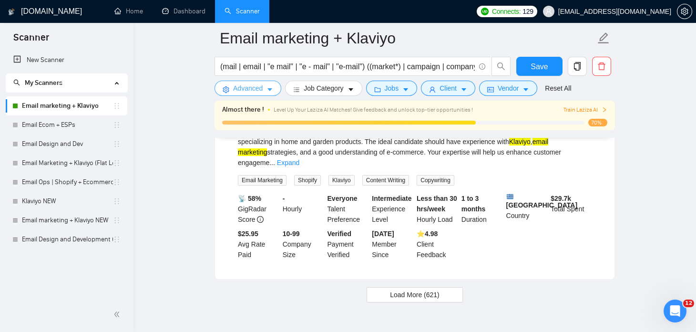
click at [249, 86] on span "Advanced" at bounding box center [248, 88] width 30 height 10
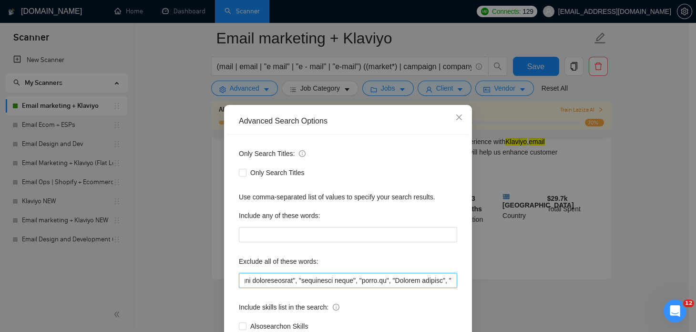
scroll to position [0, 8618]
click at [545, 275] on div "Advanced Search Options Only Search Titles: Only Search Titles Use comma-separa…" at bounding box center [348, 166] width 696 height 332
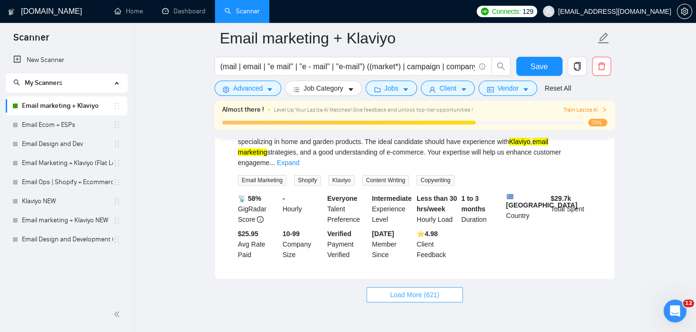
click at [435, 289] on span "Load More (621)" at bounding box center [415, 294] width 50 height 10
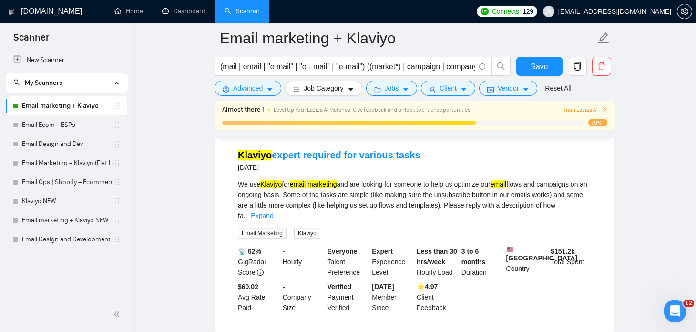
scroll to position [4188, 0]
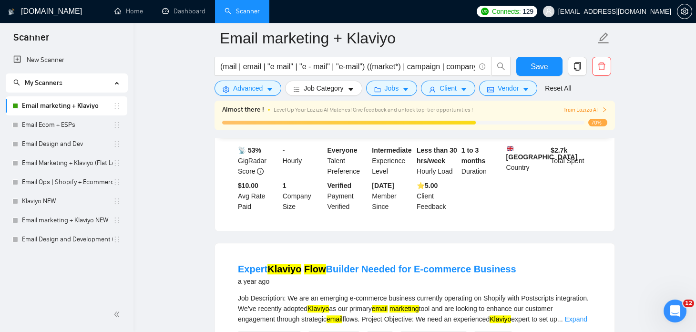
scroll to position [5986, 0]
click at [575, 316] on link "Expand" at bounding box center [576, 320] width 22 height 8
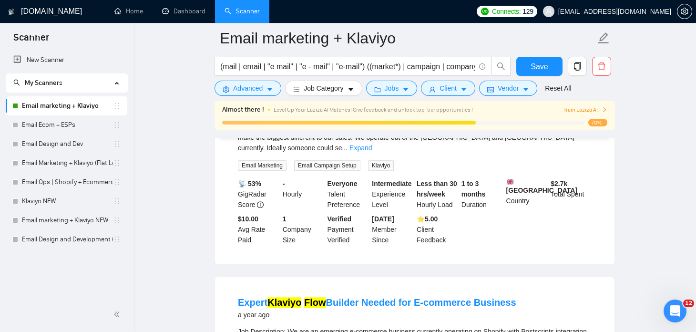
scroll to position [5954, 0]
click at [264, 85] on button "Advanced" at bounding box center [248, 88] width 67 height 15
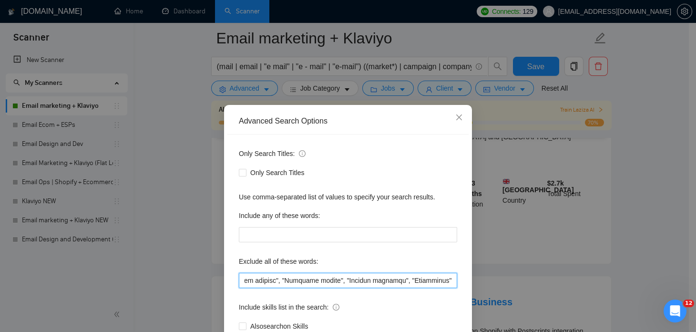
click at [428, 280] on input "text" at bounding box center [348, 280] width 218 height 15
drag, startPoint x: 282, startPoint y: 279, endPoint x: 317, endPoint y: 280, distance: 34.8
click at [317, 280] on input "text" at bounding box center [348, 280] width 218 height 15
click at [321, 279] on input "text" at bounding box center [348, 280] width 218 height 15
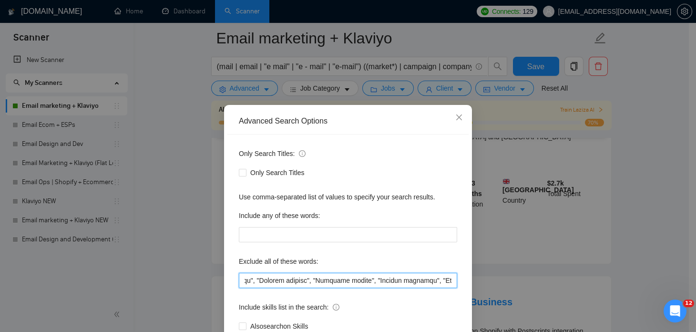
paste input ""Postscript""
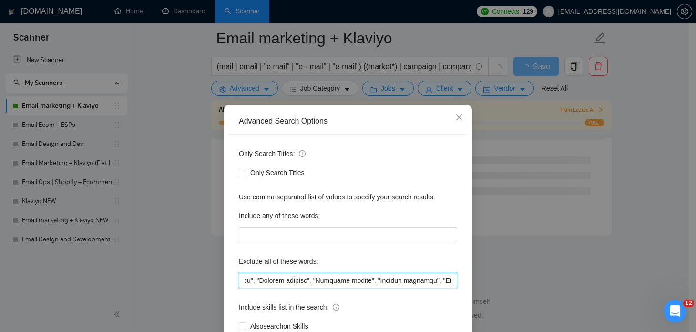
scroll to position [3900, 0]
click at [354, 278] on input "text" at bounding box center [348, 280] width 218 height 15
click at [322, 279] on input "text" at bounding box center [348, 280] width 218 height 15
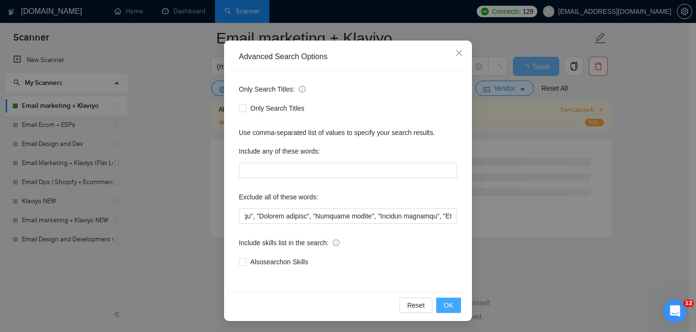
scroll to position [0, 0]
click at [445, 306] on span "OK" at bounding box center [449, 305] width 10 height 10
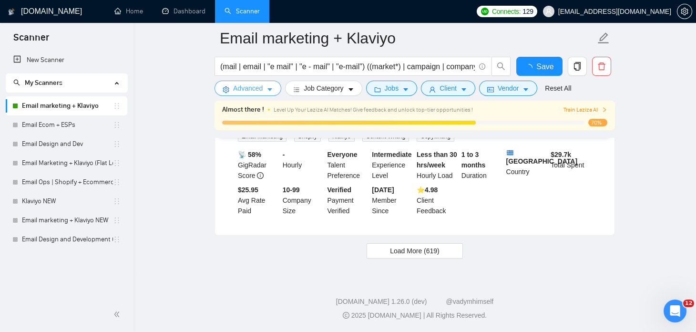
scroll to position [2094, 0]
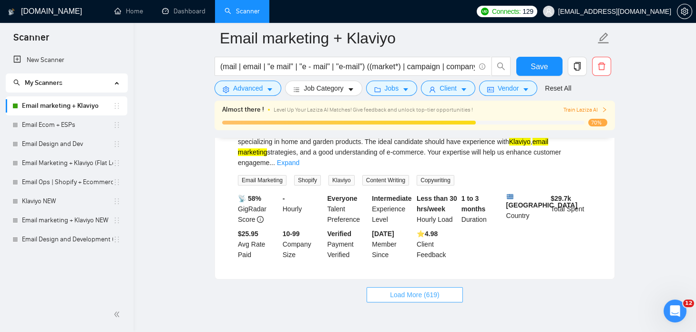
click at [405, 289] on span "Load More (619)" at bounding box center [415, 294] width 50 height 10
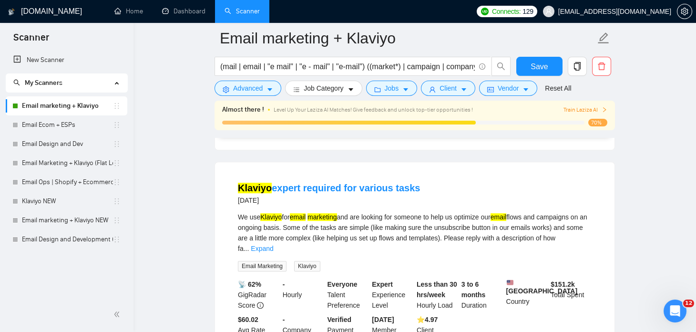
scroll to position [4188, 0]
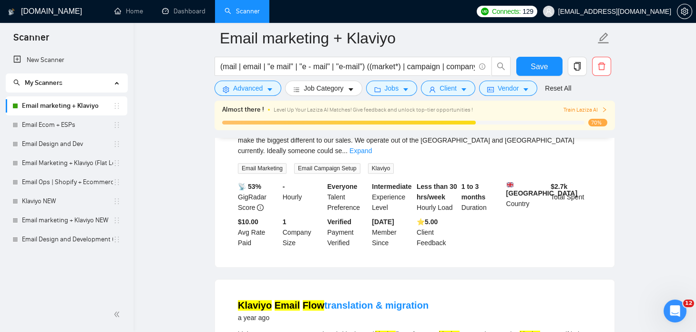
scroll to position [5951, 0]
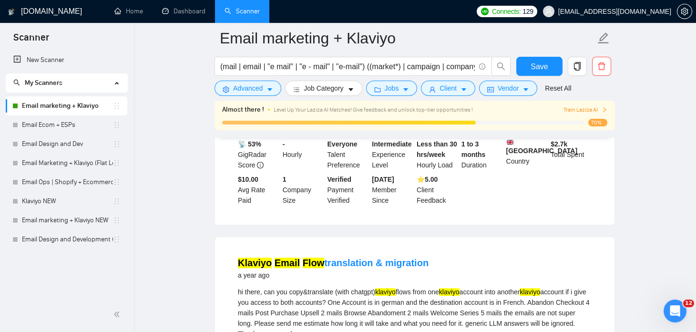
scroll to position [5979, 0]
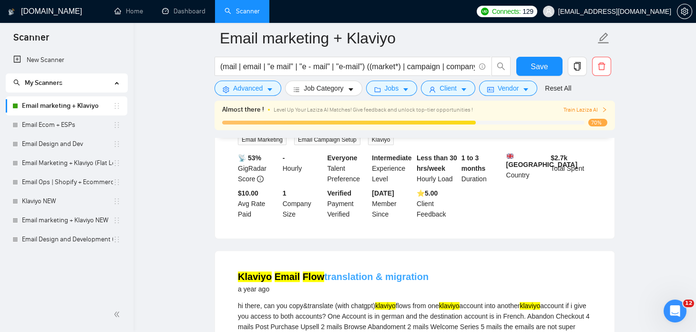
drag, startPoint x: 429, startPoint y: 159, endPoint x: 237, endPoint y: 164, distance: 191.7
click at [238, 270] on div "Klaviyo Email Flow translation & migration a year ago" at bounding box center [415, 282] width 354 height 25
copy link "Klaviyo Email Flow translation & migration"
drag, startPoint x: 353, startPoint y: 200, endPoint x: 415, endPoint y: 198, distance: 62.0
click at [415, 300] on div "hi there, can you copy&translate (with chatgpt) klaviyo flows from one klaviyo …" at bounding box center [415, 326] width 354 height 52
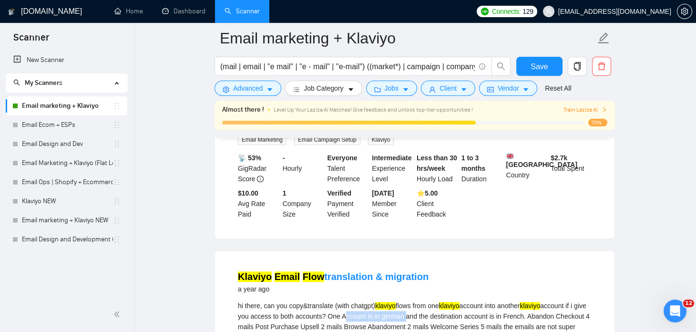
copy div "Account is in german"
click at [494, 300] on div "hi there, can you copy&translate (with chatgpt) klaviyo flows from one klaviyo …" at bounding box center [415, 326] width 354 height 52
drag, startPoint x: 476, startPoint y: 200, endPoint x: 534, endPoint y: 197, distance: 57.8
click at [534, 300] on div "hi there, can you copy&translate (with chatgpt) klaviyo flows from one klaviyo …" at bounding box center [415, 326] width 354 height 52
copy div "account is in French"
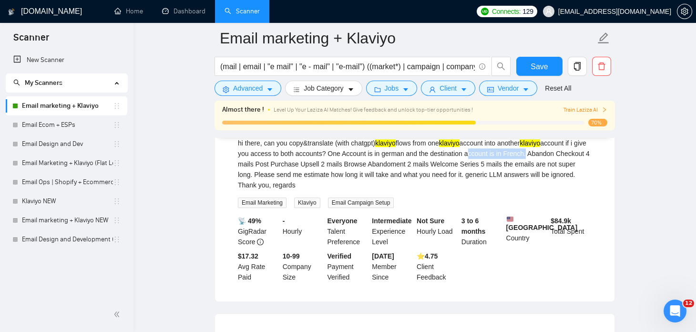
scroll to position [6142, 0]
click at [274, 92] on button "Advanced" at bounding box center [248, 88] width 67 height 15
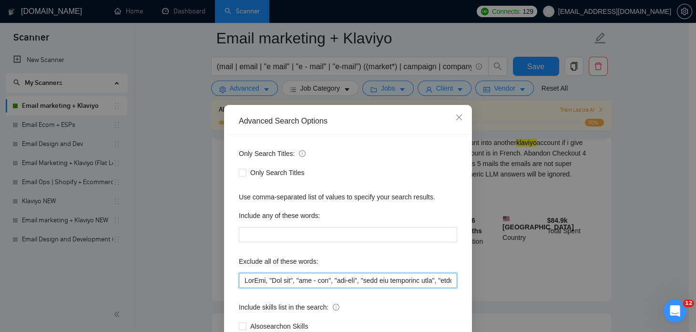
click at [416, 283] on input "text" at bounding box center [348, 280] width 218 height 15
click at [449, 280] on input "text" at bounding box center [348, 280] width 218 height 15
paste input ""Non-English", "Account is in german", "account is in French", "Spanish", "Tran…"
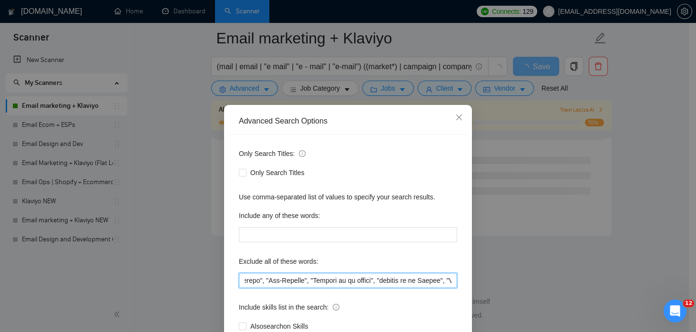
scroll to position [3900, 0]
type input "TikTok, "Tik tok", "tik - tok", "tik-tok", "join our marketing team", "full tim…"
click at [442, 303] on div "Advanced Search Options Only Search Titles: Only Search Titles Use comma-separa…" at bounding box center [348, 245] width 248 height 280
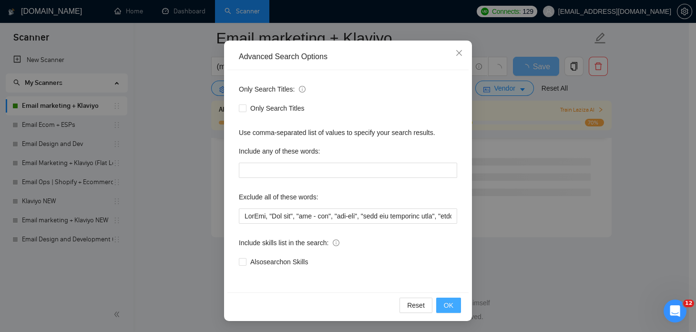
click at [444, 303] on span "OK" at bounding box center [449, 305] width 10 height 10
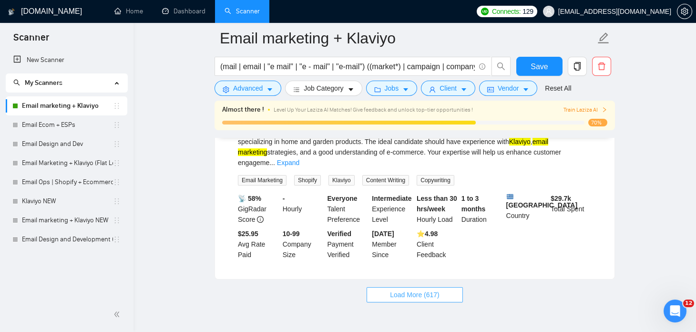
click at [426, 289] on span "Load More (617)" at bounding box center [415, 294] width 50 height 10
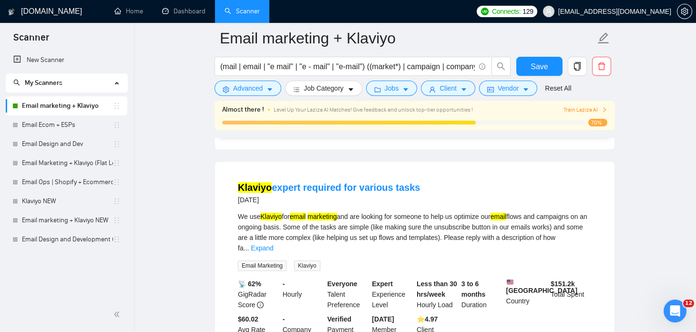
scroll to position [4156, 0]
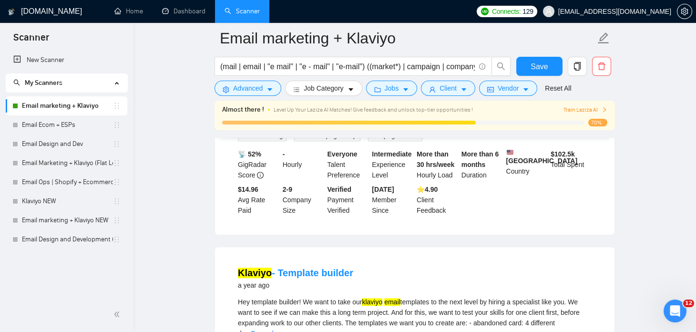
scroll to position [6187, 0]
click at [273, 330] on link "Expand" at bounding box center [262, 334] width 22 height 8
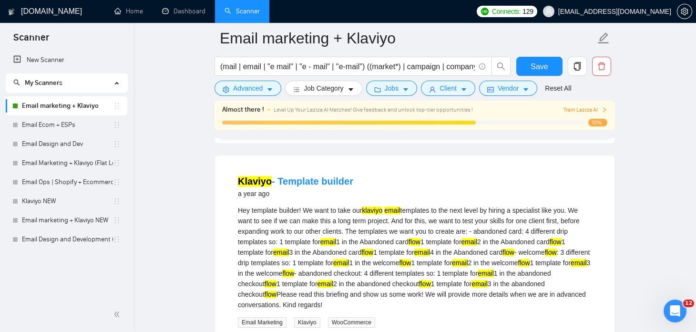
scroll to position [6353, 0]
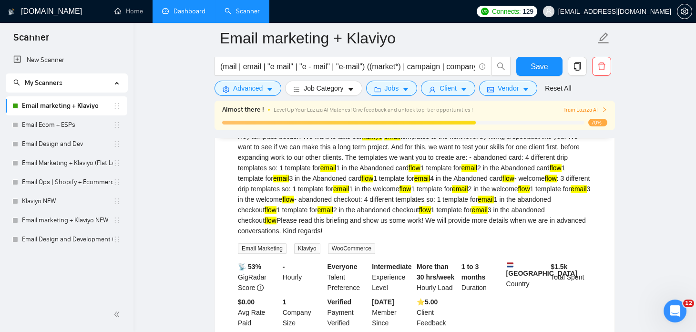
click at [188, 12] on link "Dashboard" at bounding box center [183, 11] width 43 height 8
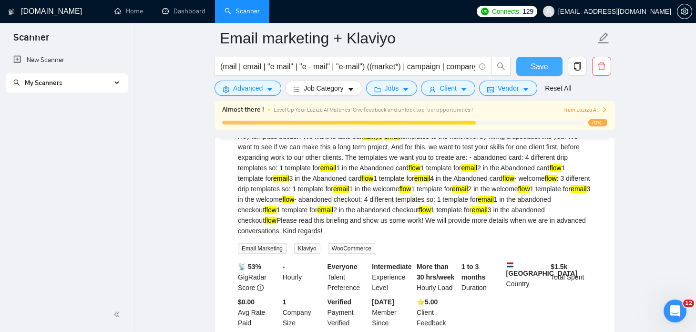
click at [536, 67] on span "Save" at bounding box center [539, 67] width 17 height 12
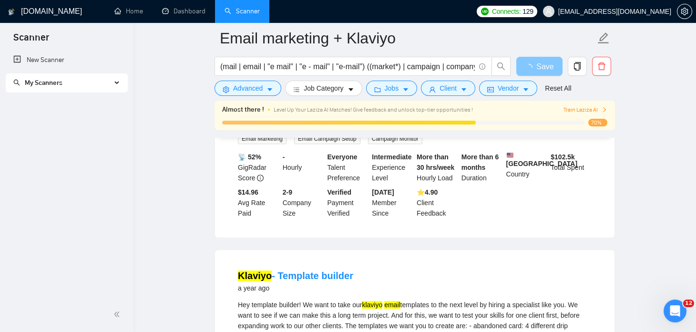
scroll to position [6179, 0]
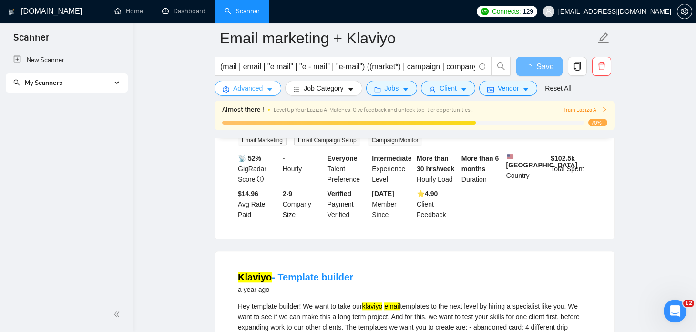
click at [270, 89] on icon "caret-down" at bounding box center [269, 90] width 5 height 3
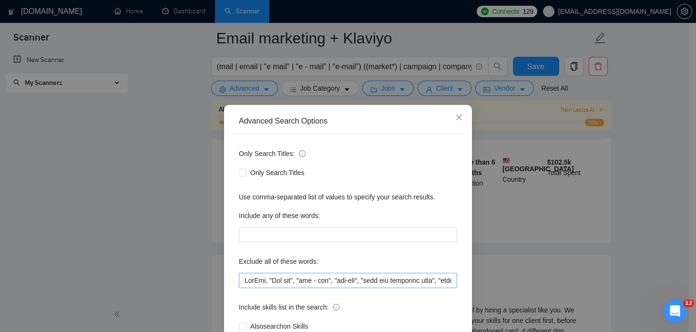
scroll to position [50, 0]
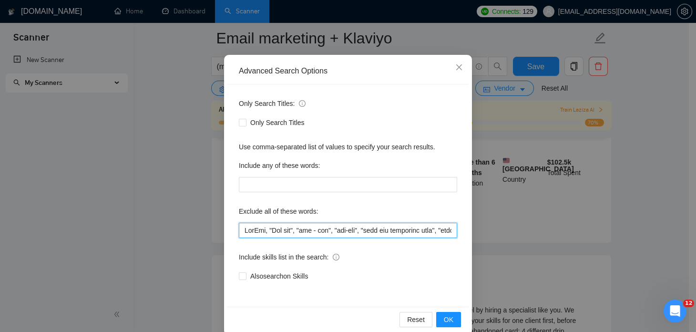
click at [399, 230] on input "text" at bounding box center [348, 230] width 218 height 15
click at [180, 27] on div "Advanced Search Options Only Search Titles: Only Search Titles Use comma-separa…" at bounding box center [348, 166] width 696 height 332
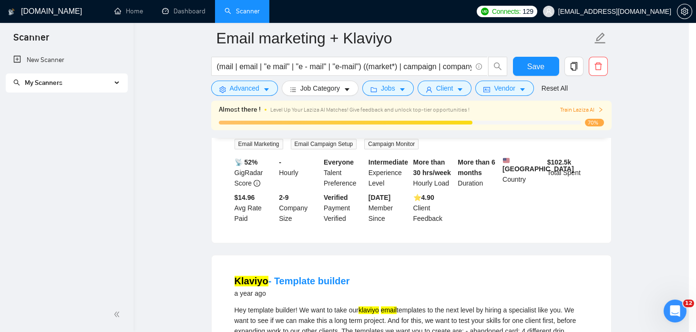
scroll to position [16, 0]
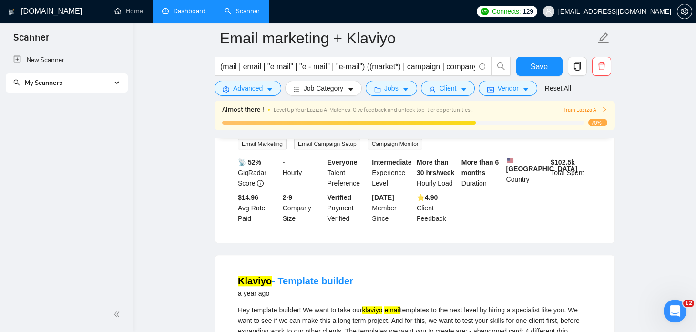
click at [184, 12] on link "Dashboard" at bounding box center [183, 11] width 43 height 8
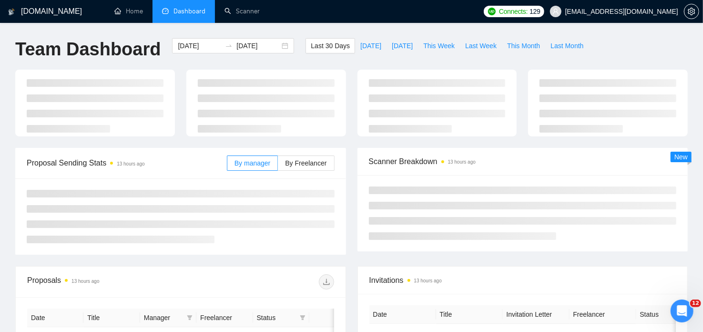
type input "[DATE]"
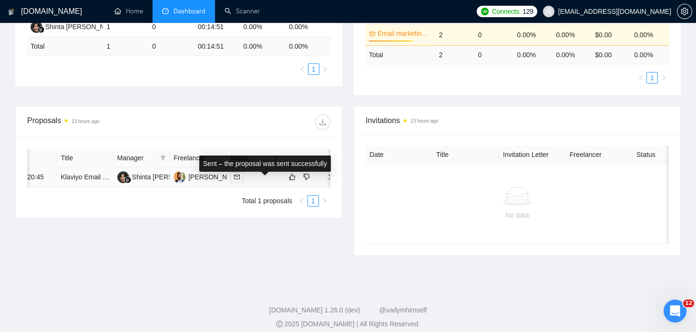
scroll to position [0, 30]
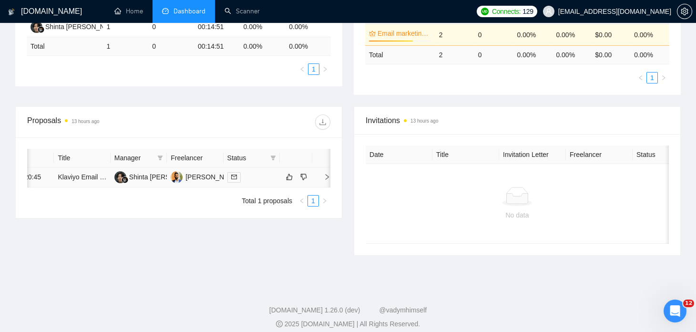
click at [257, 180] on div at bounding box center [251, 177] width 49 height 11
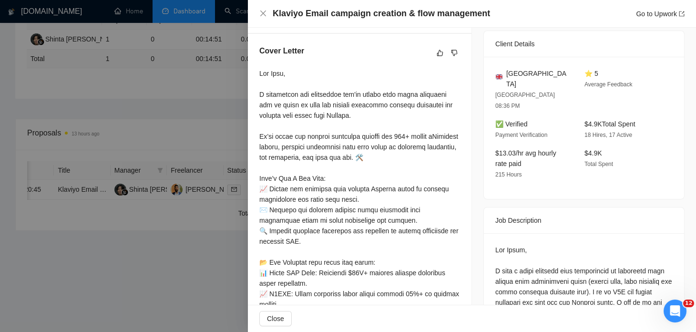
scroll to position [243, 0]
click at [231, 255] on div at bounding box center [348, 166] width 696 height 332
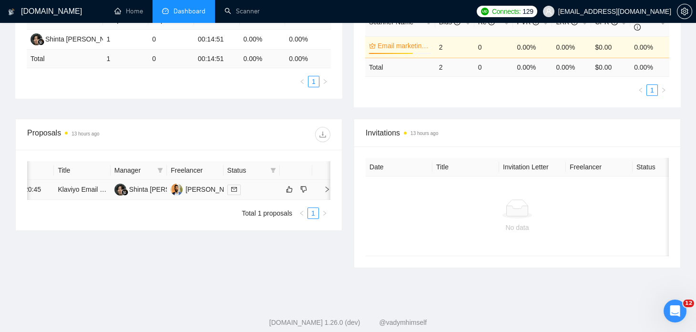
click at [258, 190] on div at bounding box center [251, 189] width 49 height 11
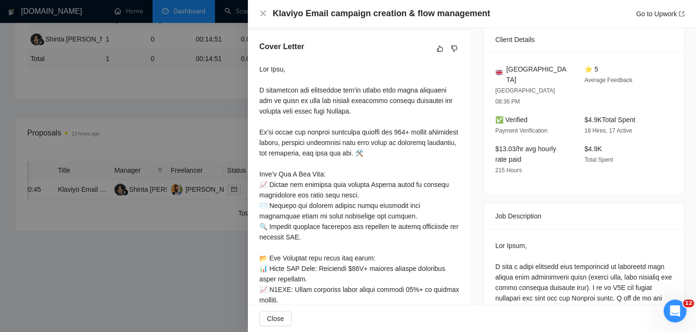
scroll to position [240, 0]
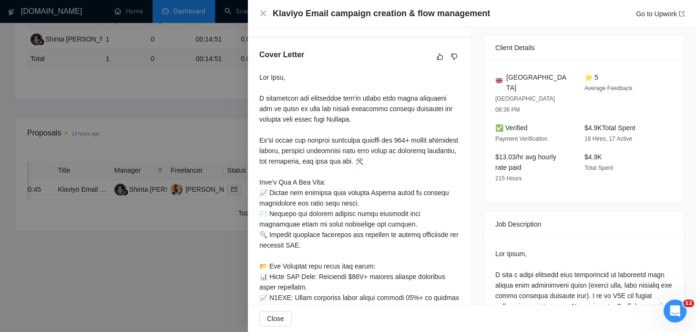
click at [202, 235] on div at bounding box center [348, 166] width 696 height 332
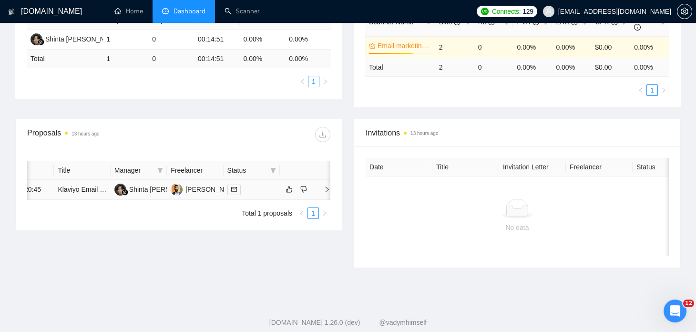
click at [243, 192] on link at bounding box center [235, 189] width 17 height 11
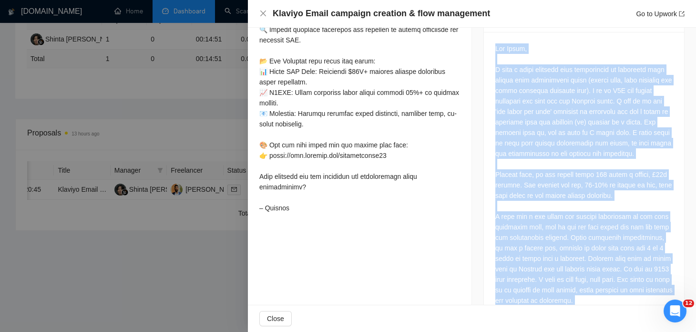
scroll to position [554, 0]
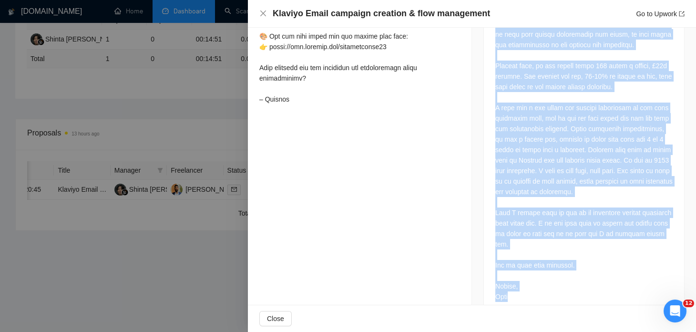
drag, startPoint x: 492, startPoint y: 86, endPoint x: 544, endPoint y: 280, distance: 201.2
click at [544, 280] on div "Job Description" at bounding box center [583, 107] width 201 height 421
copy div "Lor Ipsumdolors Ame Conse, A elit s doeiu temporin utla etdoloremag al enimadmi…"
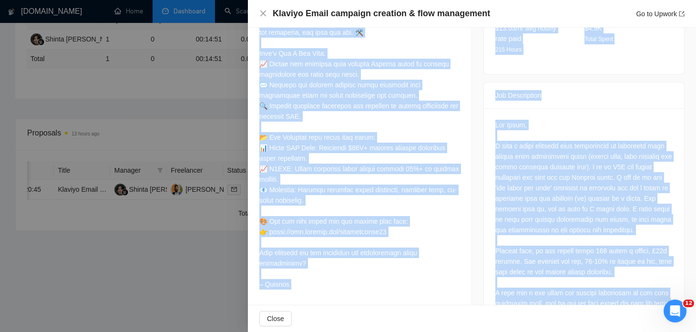
scroll to position [497, 0]
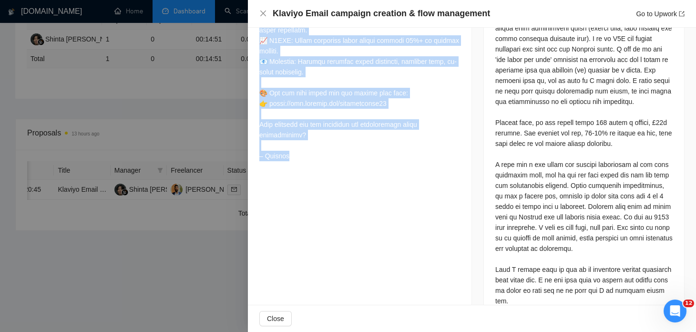
drag, startPoint x: 259, startPoint y: 137, endPoint x: 289, endPoint y: 146, distance: 30.8
copy div "Lor Ipsu, D sitametcon adi elitseddoe tem'in utlabo etdo magna aliquaeni adm ve…"
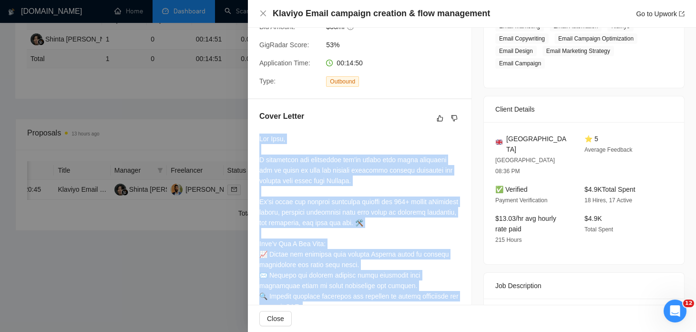
scroll to position [171, 0]
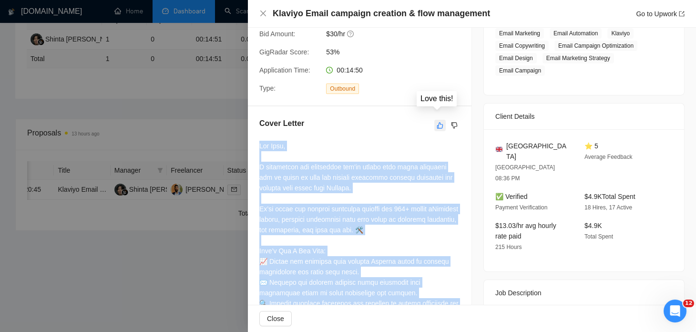
click at [439, 122] on icon "like" at bounding box center [440, 125] width 6 height 6
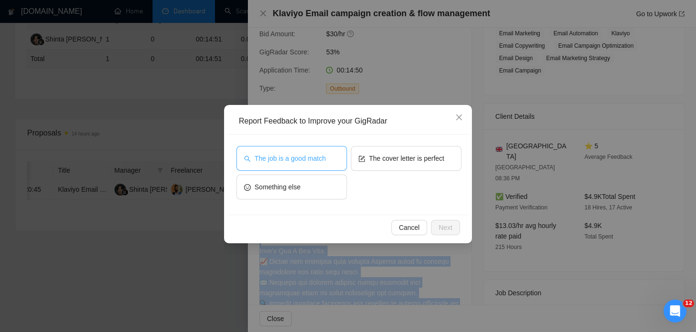
click at [314, 160] on span "The job is a good match" at bounding box center [290, 158] width 71 height 10
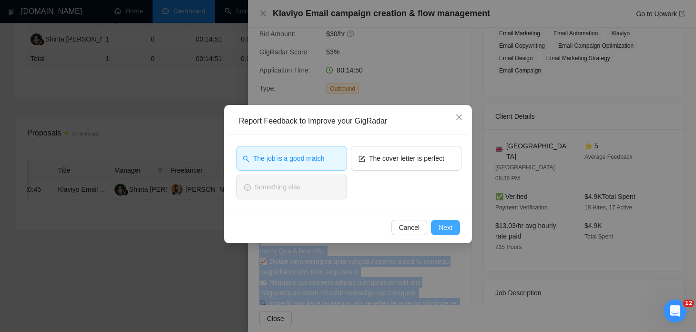
click at [440, 226] on span "Next" at bounding box center [446, 227] width 14 height 10
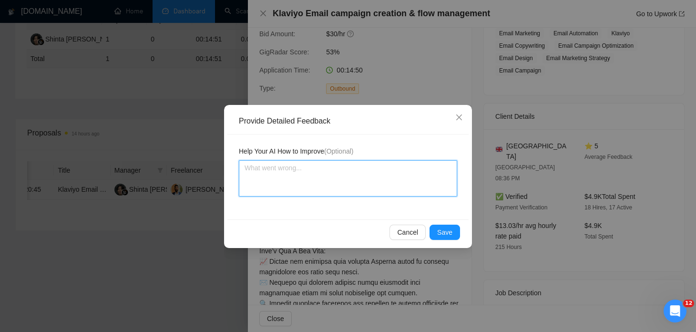
click at [290, 171] on textarea at bounding box center [348, 178] width 218 height 36
paste textarea "What worked: Good job referencing Klaviyo, flows, and campaigns — all relevant …"
type textarea "What worked: Good job referencing Klaviyo, flows, and campaigns — all relevant …"
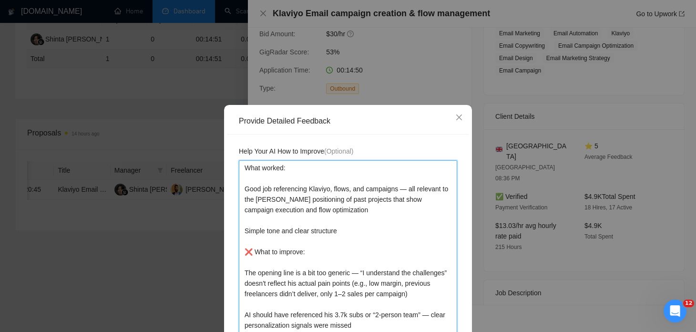
scroll to position [60, 0]
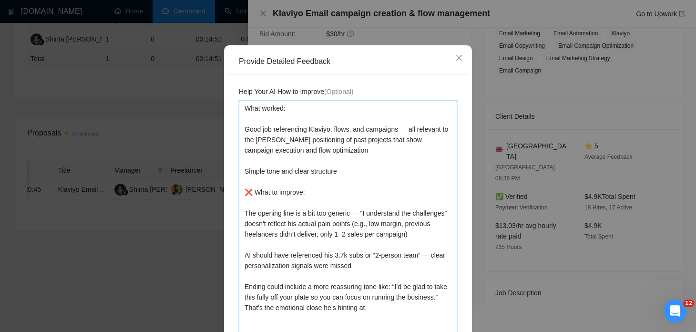
click at [401, 130] on textarea "What worked: Good job referencing Klaviyo, flows, and campaigns — all relevant …" at bounding box center [348, 219] width 218 height 236
type textarea "What worked: Good job referencing Klaviyo, flows, and campaigns all relevant to…"
type textarea "What worked: Good job referencing Klaviyo, flows, and campaigns, all relevant t…"
click at [292, 168] on textarea "What worked: Good job referencing Klaviyo, flows, and campaigns, all relevant t…" at bounding box center [348, 219] width 218 height 236
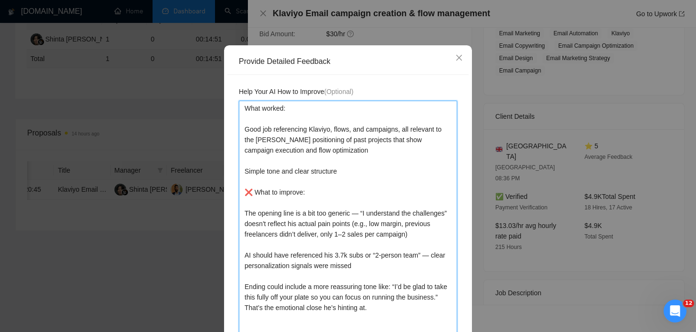
type textarea "What worked: Good job referencing Klaviyo, flows, and campaigns, all relevant t…"
click at [341, 191] on textarea "What worked: Good job referencing Klaviyo, flows, and campaigns, all relevant t…" at bounding box center [348, 219] width 218 height 236
type textarea "What worked: Good job referencing Klaviyo, flows, and campaigns, all relevant t…"
click at [256, 212] on textarea "What worked: Good job referencing Klaviyo, flows, and campaigns, all relevant t…" at bounding box center [348, 219] width 218 height 236
click at [254, 213] on textarea "What worked: Good job referencing Klaviyo, flows, and campaigns, all relevant t…" at bounding box center [348, 219] width 218 height 236
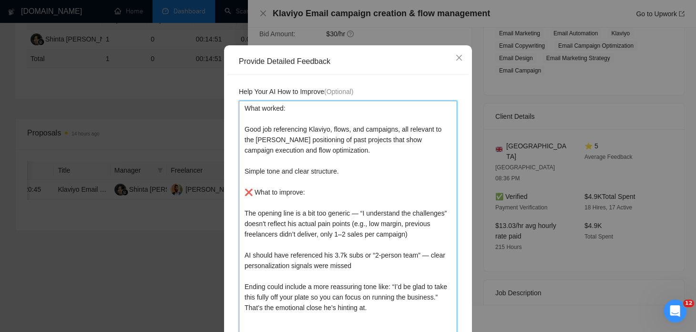
type textarea "What worked: Good job referencing Klaviyo, flows, and campaigns, all relevant t…"
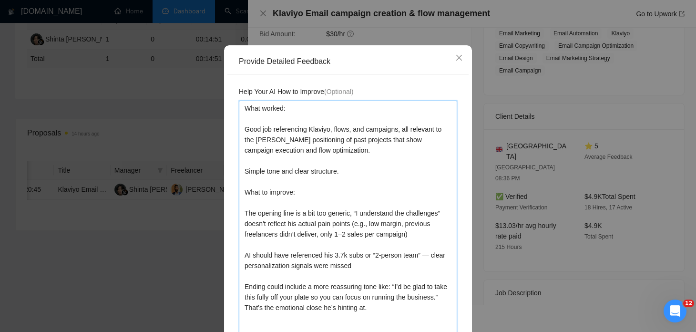
click at [337, 254] on textarea "What worked: Good job referencing Klaviyo, flows, and campaigns, all relevant t…" at bounding box center [348, 219] width 218 height 236
type textarea "What worked: Good job referencing Klaviyo, flows, and campaigns, all relevant t…"
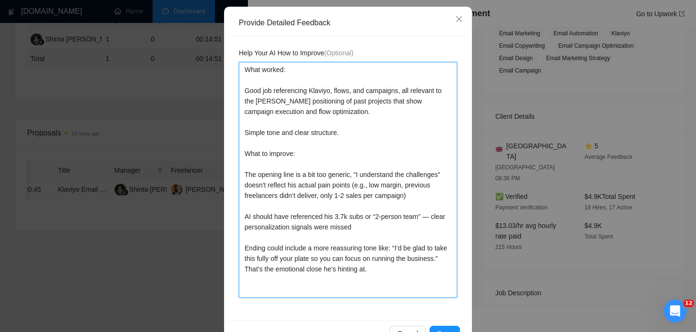
scroll to position [99, 0]
drag, startPoint x: 247, startPoint y: 236, endPoint x: 240, endPoint y: 236, distance: 7.2
click at [240, 236] on textarea "What worked: Good job referencing Klaviyo, flows, and campaigns, all relevant t…" at bounding box center [348, 179] width 218 height 236
type textarea "What worked: Good job referencing Klaviyo, flows, and campaigns, all relevant t…"
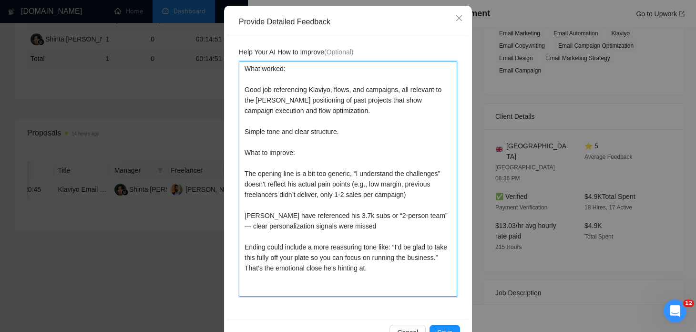
type textarea "What worked: Good job referencing Klaviyo, flows, and campaigns, all relevant t…"
click at [428, 236] on textarea "What worked: Good job referencing Klaviyo, flows, and campaigns, all relevant t…" at bounding box center [348, 179] width 218 height 236
type textarea "What worked: Good job referencing Klaviyo, flows, and campaigns, all relevant t…"
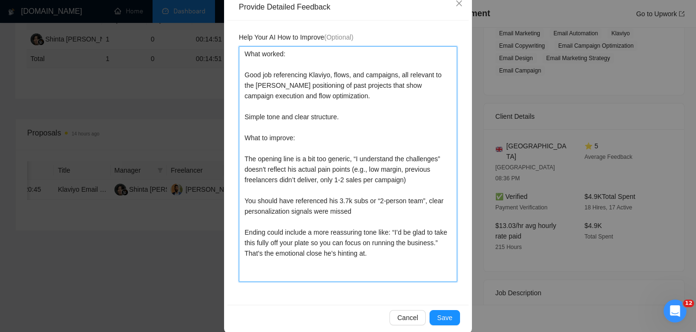
scroll to position [115, 0]
type textarea "What worked: Good job referencing Klaviyo, flows, and campaigns, all relevant t…"
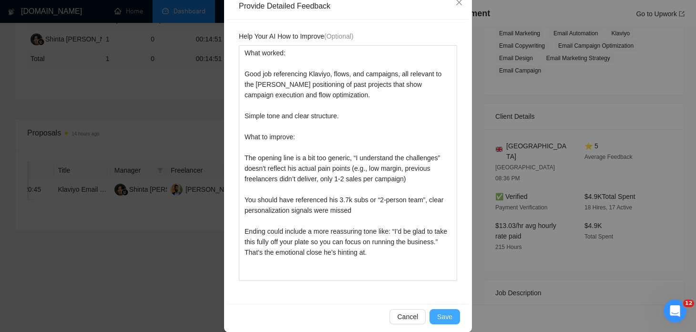
click at [438, 310] on button "Save" at bounding box center [445, 316] width 31 height 15
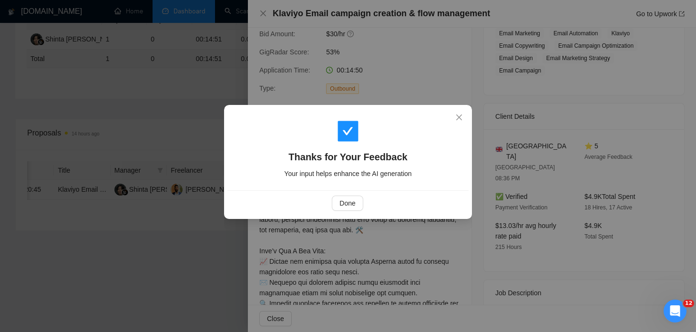
scroll to position [0, 0]
click at [343, 201] on span "Done" at bounding box center [347, 203] width 16 height 10
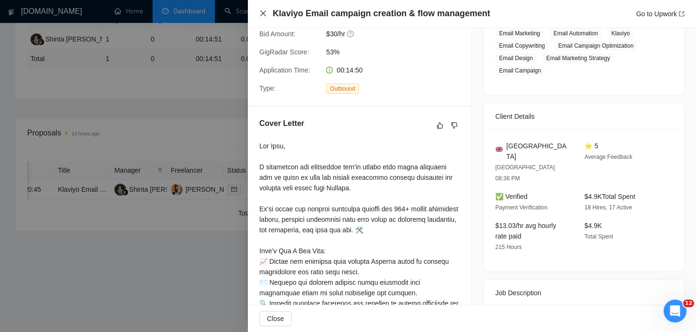
click at [265, 15] on icon "close" at bounding box center [263, 14] width 8 height 8
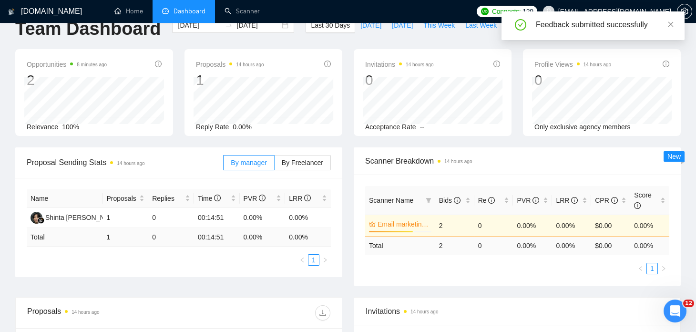
scroll to position [19, 0]
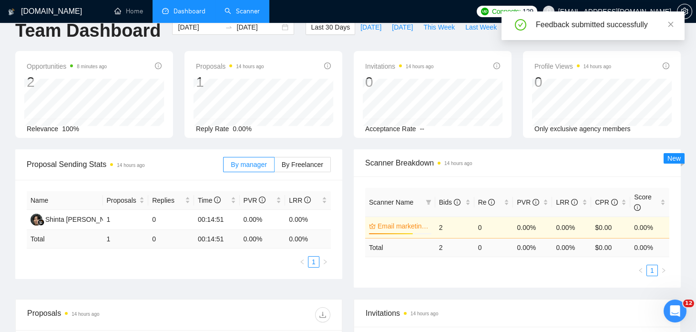
click at [233, 8] on link "Scanner" at bounding box center [242, 11] width 35 height 8
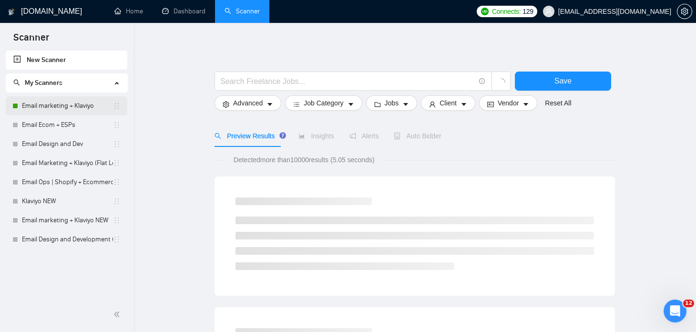
click at [76, 105] on link "Email marketing + Klaviyo" at bounding box center [67, 105] width 91 height 19
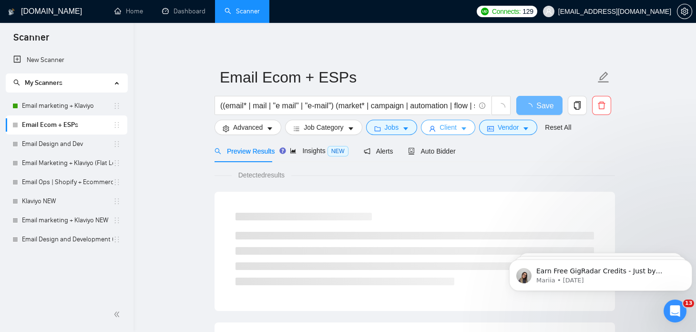
click at [440, 126] on span "Client" at bounding box center [448, 127] width 17 height 10
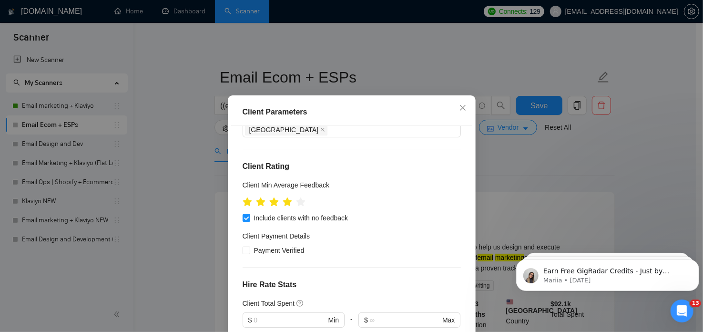
scroll to position [98, 0]
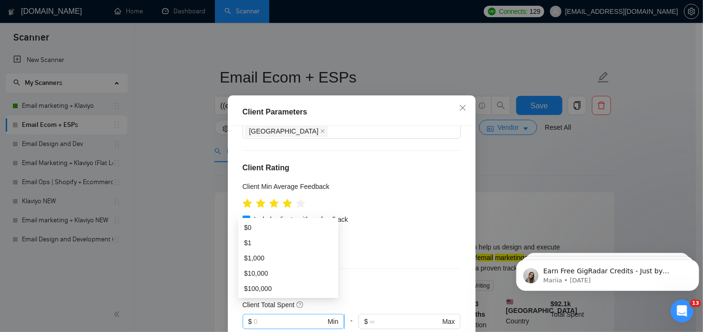
click at [260, 314] on span "$ Min" at bounding box center [294, 321] width 102 height 15
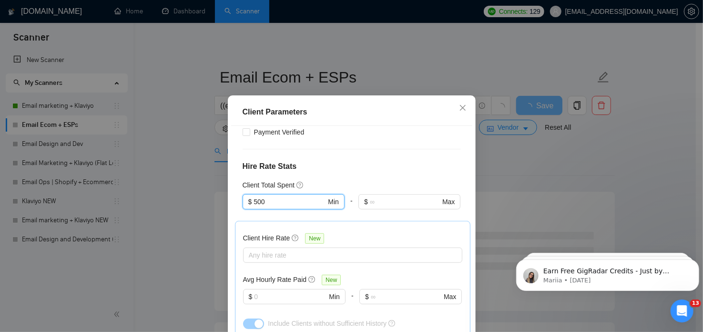
scroll to position [360, 0]
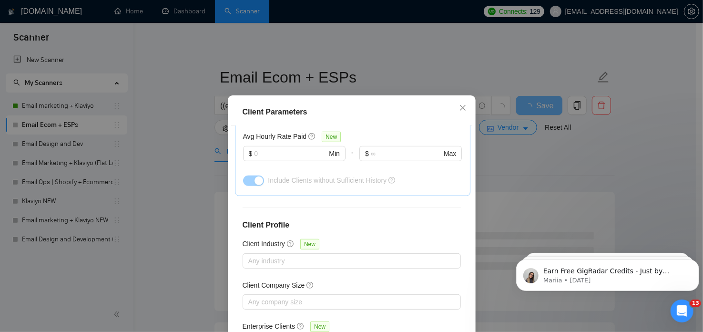
type input "500"
click at [367, 220] on div "Client Location Include Client Countries United States Canada Europe Australia …" at bounding box center [351, 242] width 241 height 232
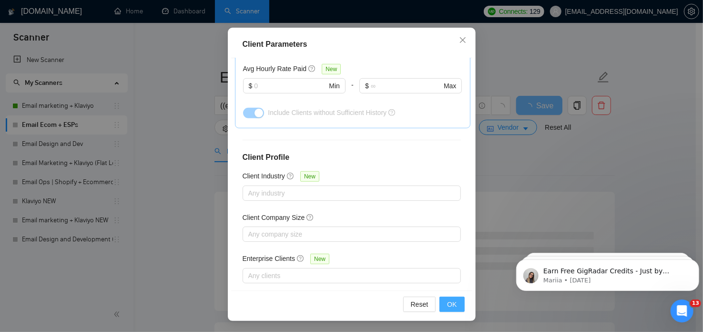
click at [454, 302] on button "OK" at bounding box center [452, 304] width 25 height 15
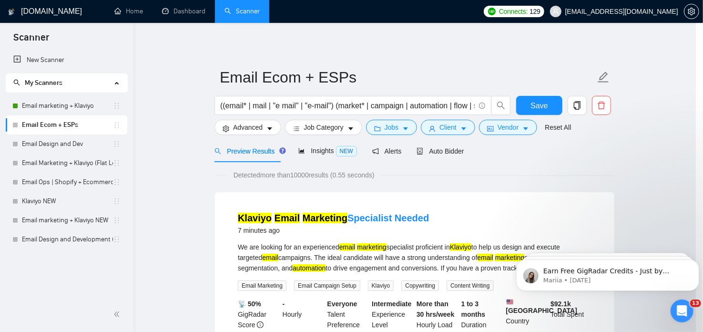
scroll to position [30, 0]
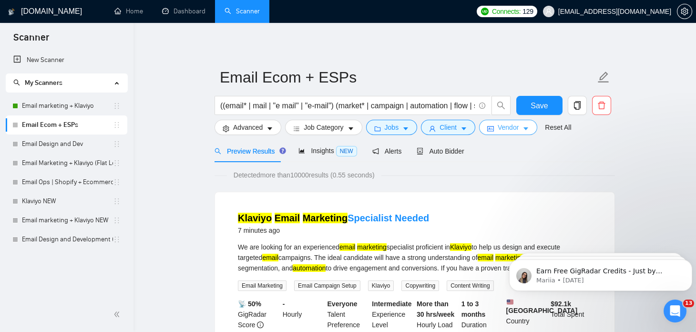
click at [487, 128] on icon "idcard" at bounding box center [490, 128] width 7 height 7
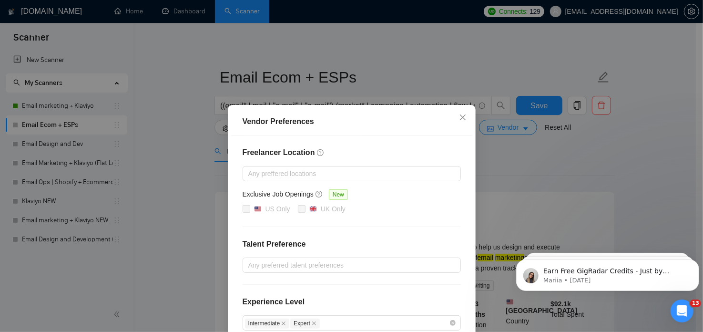
scroll to position [107, 0]
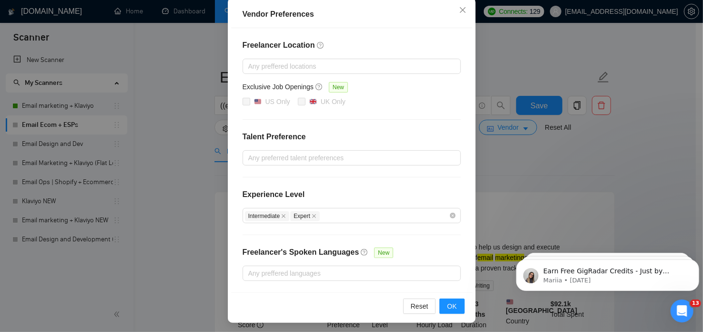
click at [497, 122] on div "Vendor Preferences Freelancer Location Any preffered locations Exclusive Job Op…" at bounding box center [351, 166] width 703 height 332
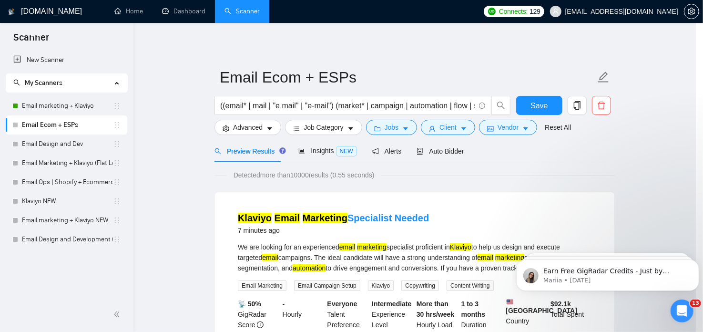
scroll to position [60, 0]
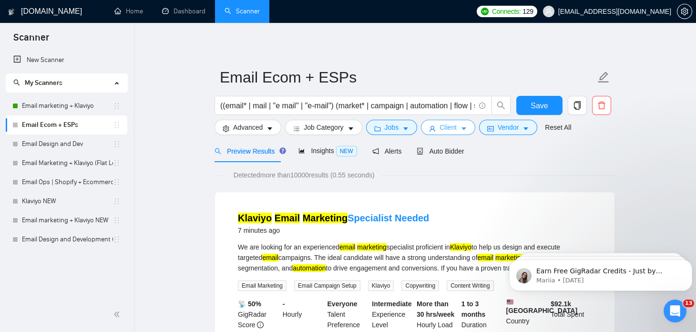
click at [429, 121] on button "Client" at bounding box center [448, 127] width 54 height 15
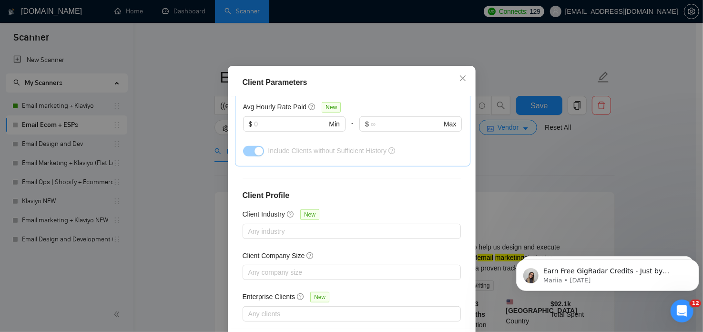
scroll to position [68, 0]
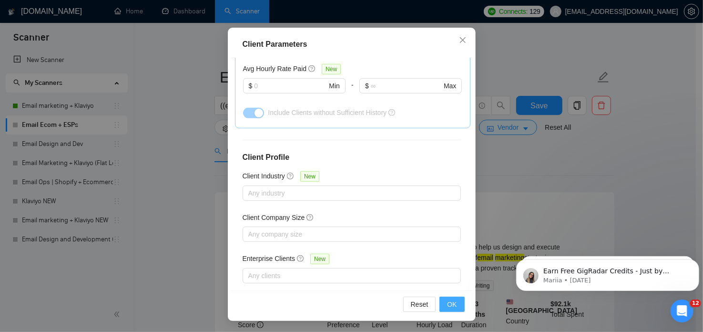
click at [450, 303] on span "OK" at bounding box center [452, 304] width 10 height 10
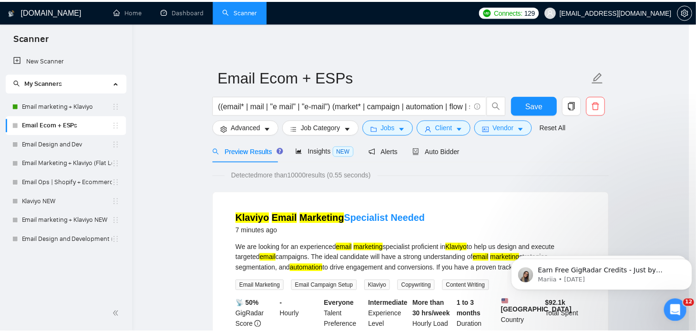
scroll to position [30, 0]
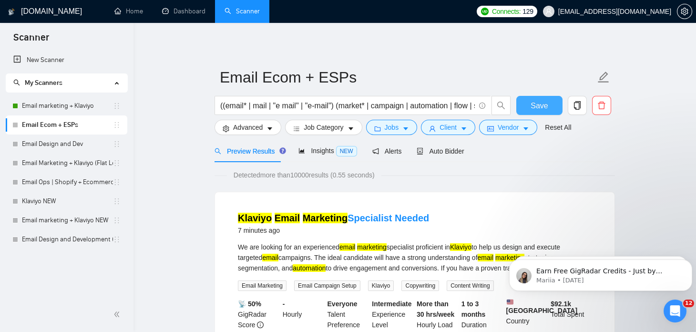
click at [518, 101] on button "Save" at bounding box center [539, 105] width 46 height 19
